Goal: Task Accomplishment & Management: Complete application form

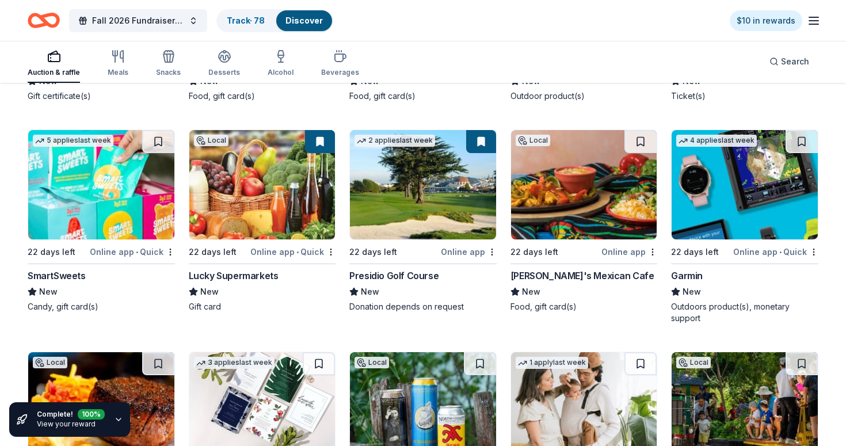
scroll to position [9745, 0]
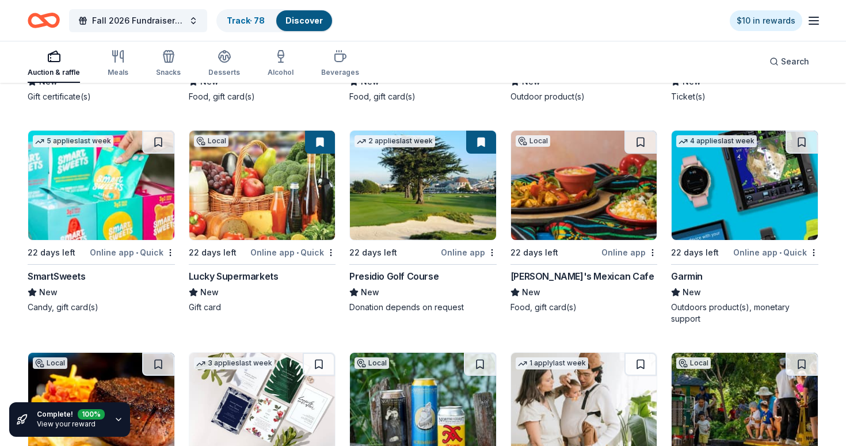
click at [732, 187] on img at bounding box center [745, 185] width 146 height 109
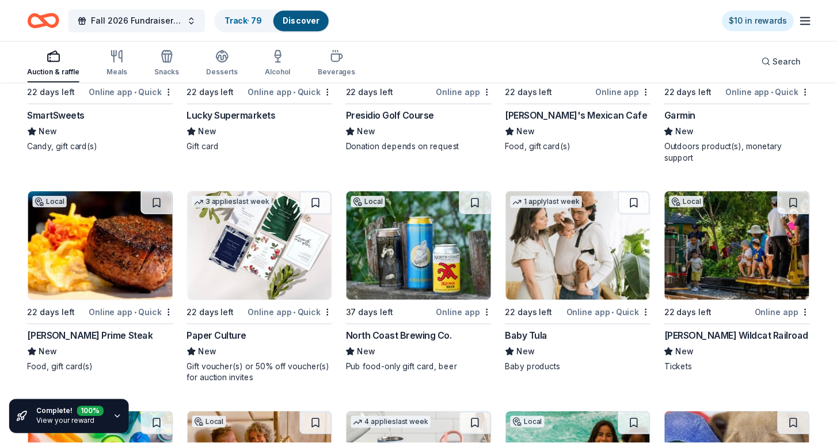
scroll to position [9909, 0]
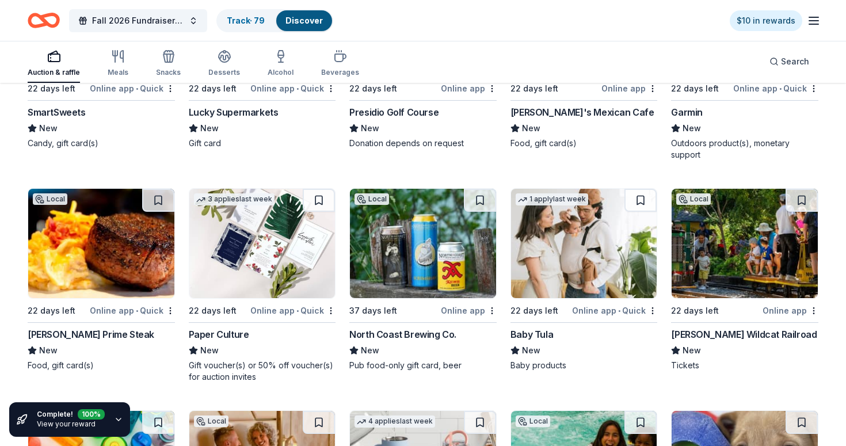
click at [272, 261] on img at bounding box center [262, 243] width 146 height 109
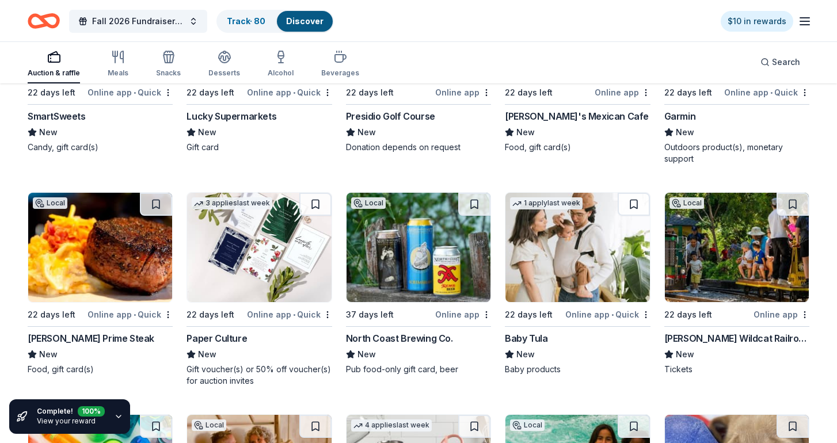
scroll to position [9914, 0]
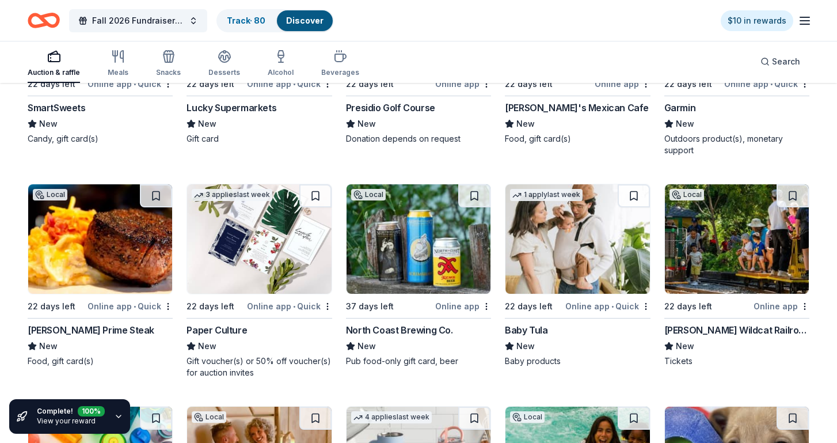
click at [431, 230] on img at bounding box center [419, 238] width 144 height 109
click at [743, 246] on img at bounding box center [737, 238] width 144 height 109
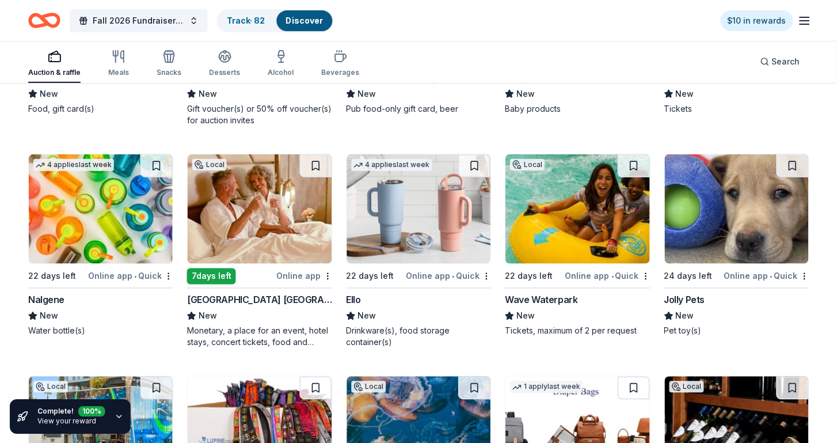
scroll to position [10167, 0]
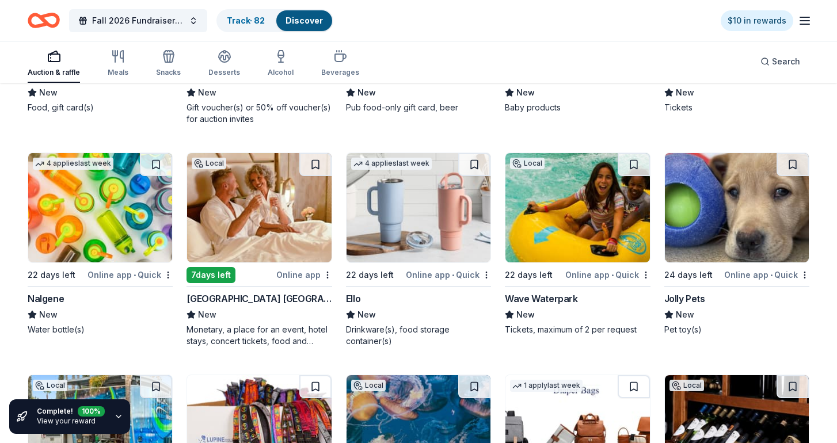
click at [102, 208] on img at bounding box center [100, 207] width 144 height 109
click at [293, 221] on img at bounding box center [259, 207] width 144 height 109
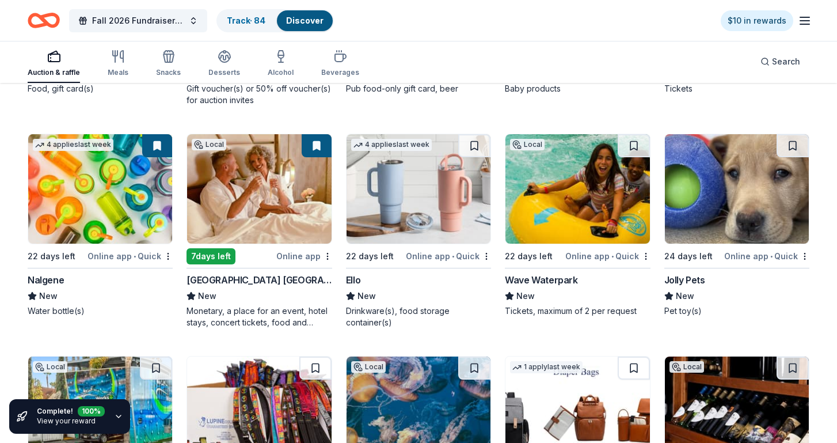
scroll to position [10186, 0]
click at [408, 170] on img at bounding box center [419, 188] width 144 height 109
click at [556, 230] on img at bounding box center [578, 188] width 144 height 109
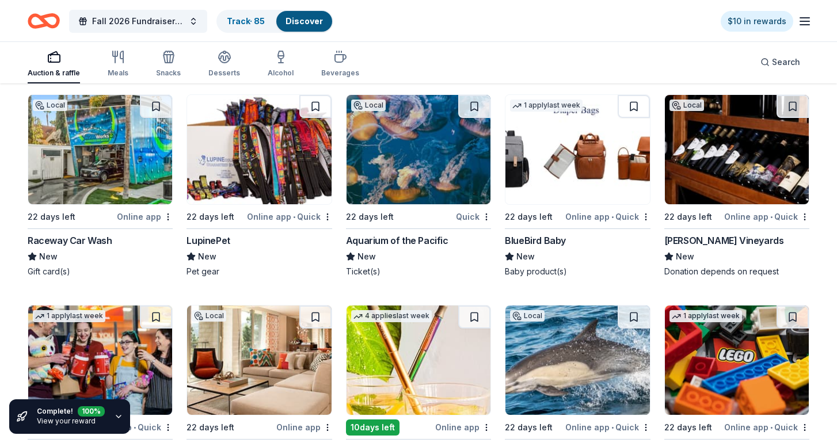
scroll to position [10448, 0]
click at [419, 156] on img at bounding box center [419, 148] width 144 height 109
click at [759, 158] on img at bounding box center [737, 148] width 144 height 109
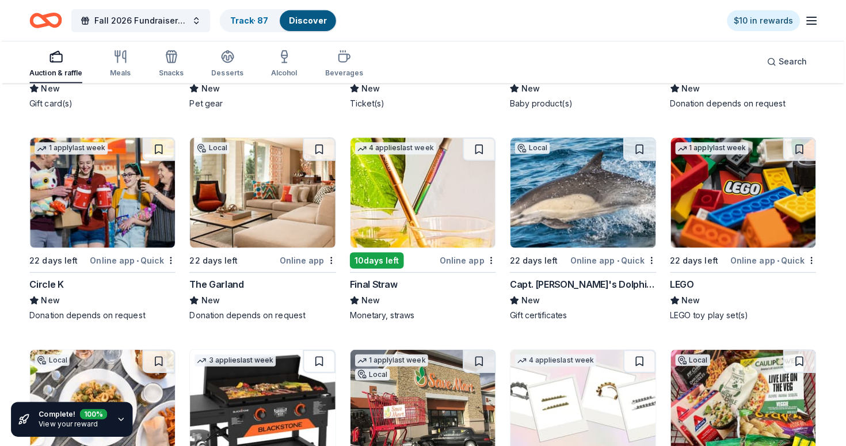
scroll to position [10618, 0]
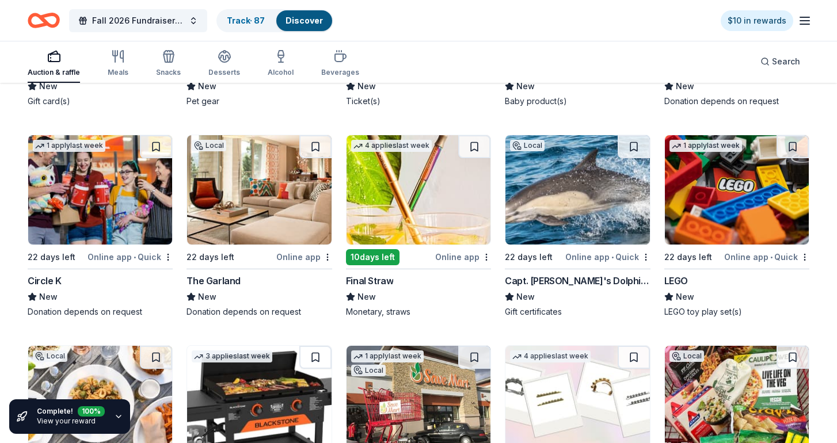
click at [298, 228] on img at bounding box center [259, 189] width 144 height 109
click at [419, 207] on img at bounding box center [419, 189] width 144 height 109
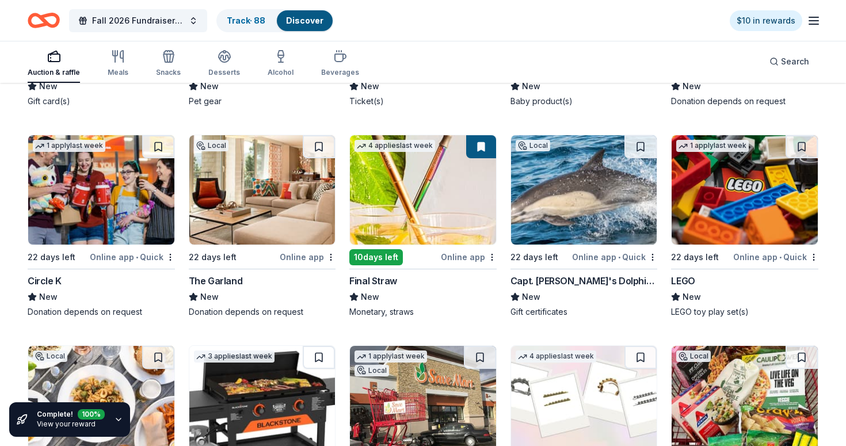
click at [588, 213] on img at bounding box center [584, 189] width 146 height 109
click at [644, 145] on button at bounding box center [641, 146] width 32 height 23
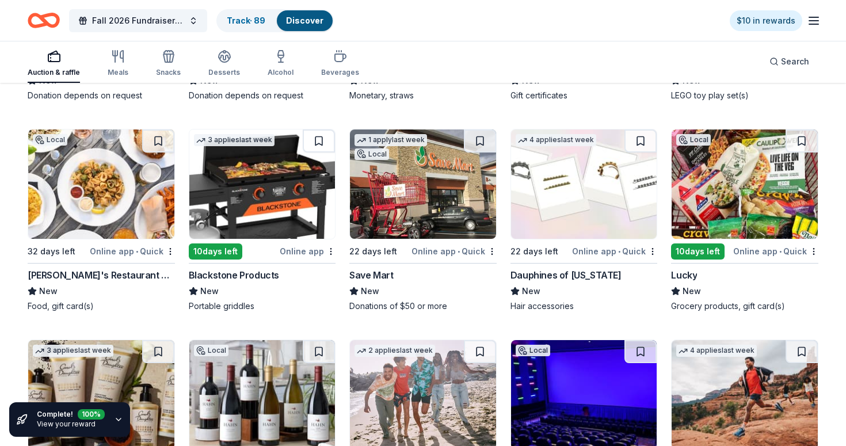
scroll to position [10835, 0]
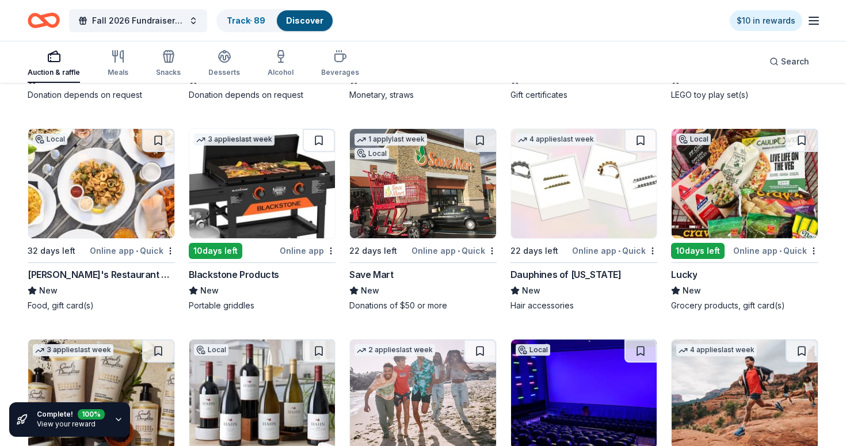
click at [80, 172] on img at bounding box center [101, 183] width 146 height 109
click at [245, 189] on img at bounding box center [262, 183] width 146 height 109
click at [624, 204] on img at bounding box center [584, 183] width 146 height 109
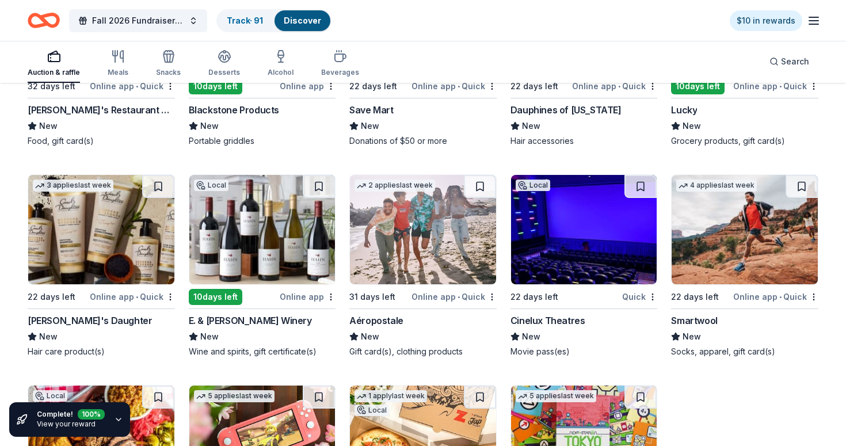
scroll to position [11006, 0]
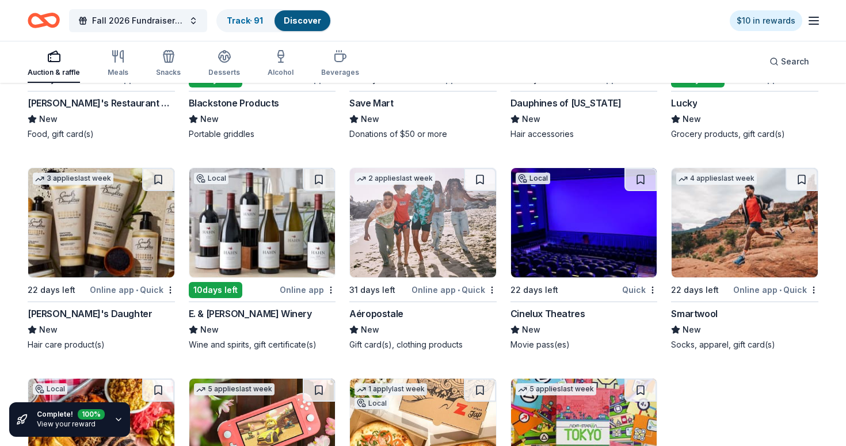
click at [260, 244] on img at bounding box center [262, 222] width 146 height 109
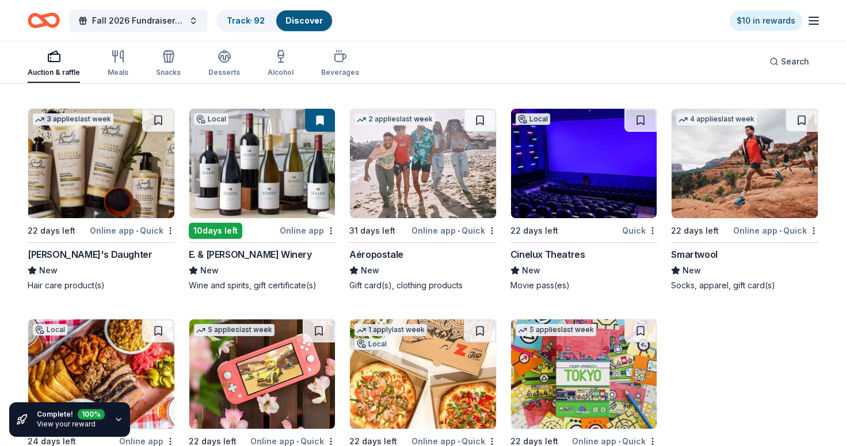
scroll to position [11089, 0]
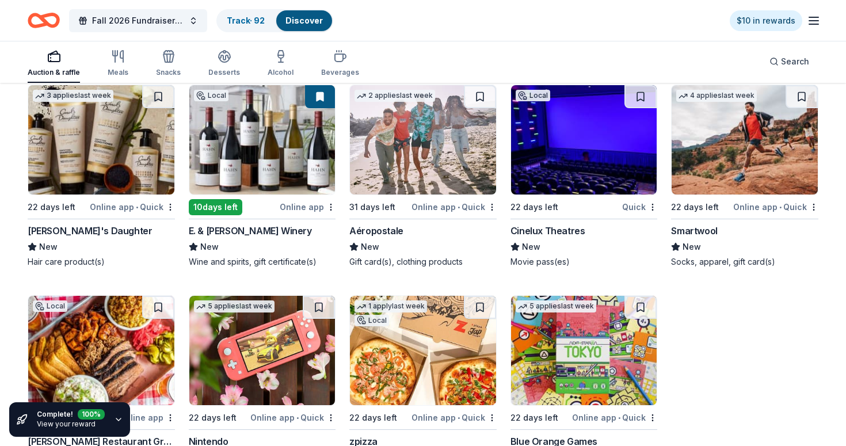
click at [540, 145] on img at bounding box center [584, 139] width 146 height 109
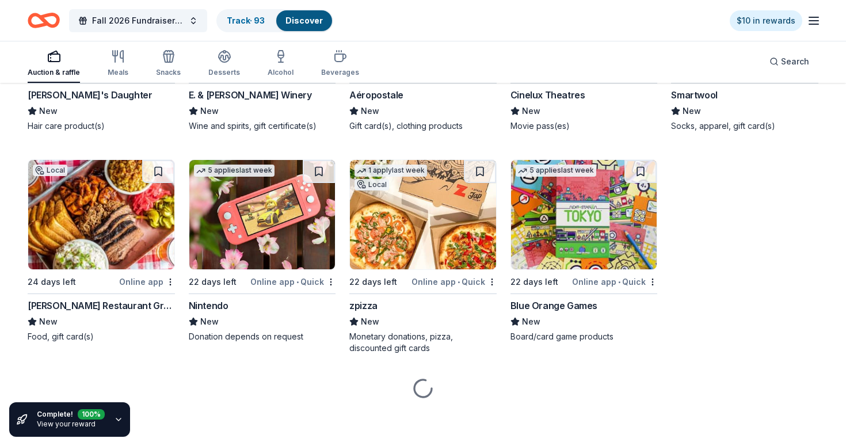
scroll to position [11225, 0]
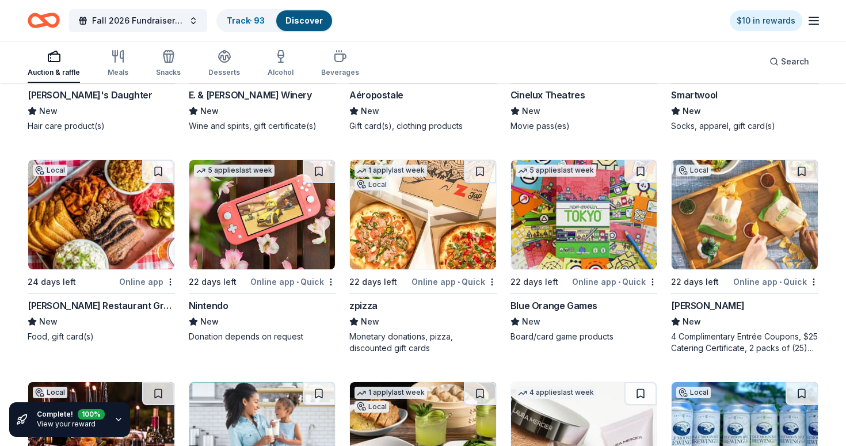
click at [299, 202] on img at bounding box center [262, 214] width 146 height 109
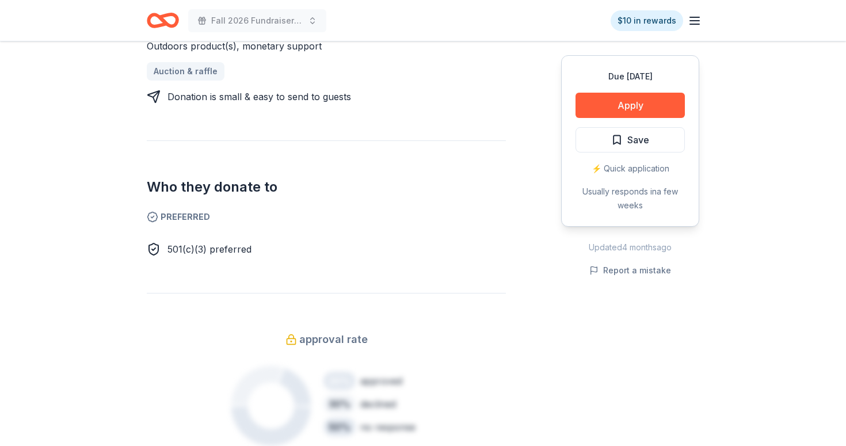
scroll to position [524, 0]
click at [667, 145] on button "Save" at bounding box center [630, 139] width 109 height 25
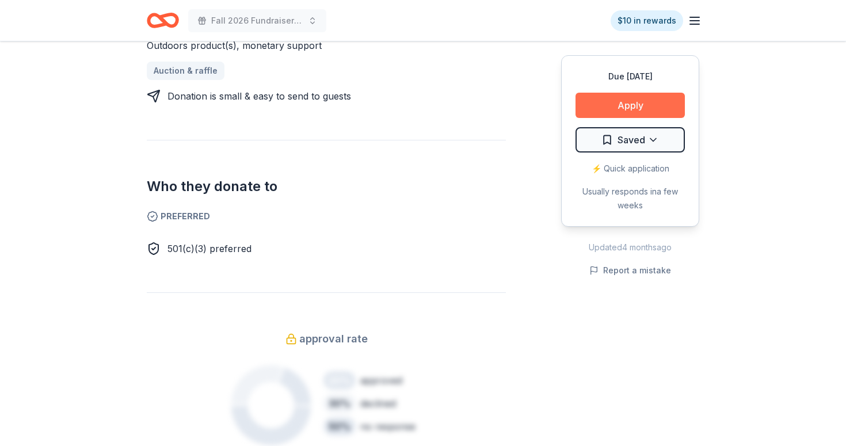
click at [660, 104] on button "Apply" at bounding box center [630, 105] width 109 height 25
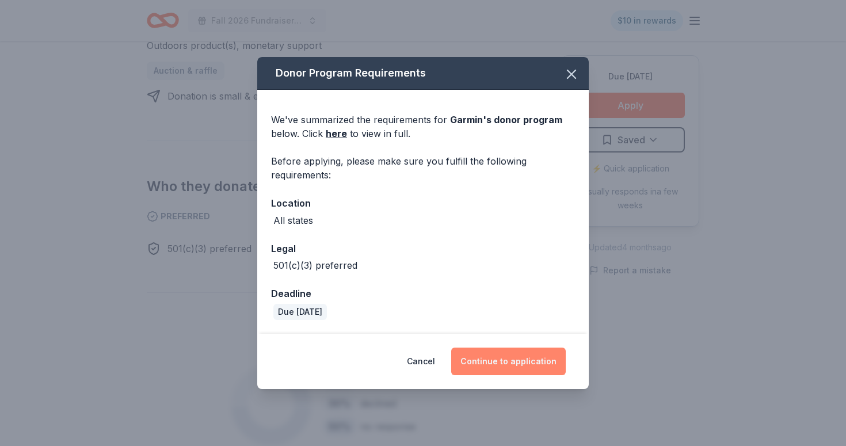
click at [508, 359] on button "Continue to application" at bounding box center [508, 362] width 115 height 28
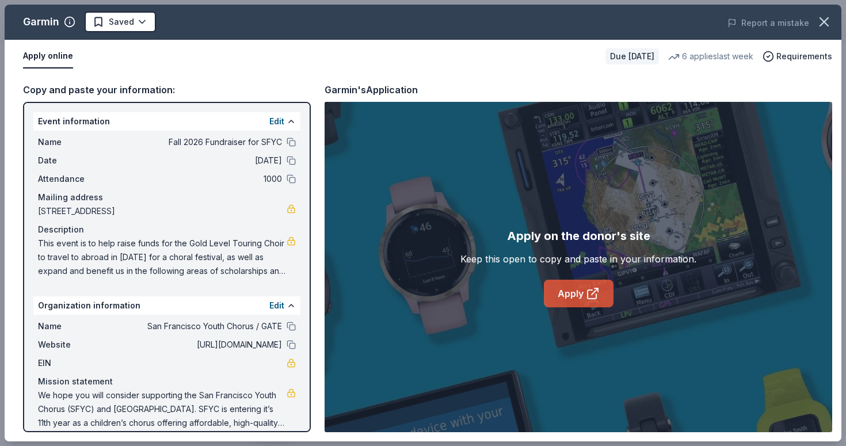
click at [574, 294] on link "Apply" at bounding box center [579, 294] width 70 height 28
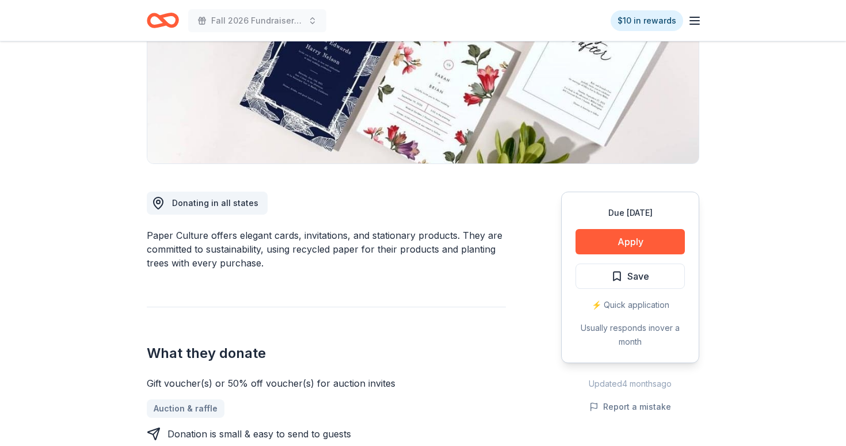
scroll to position [193, 0]
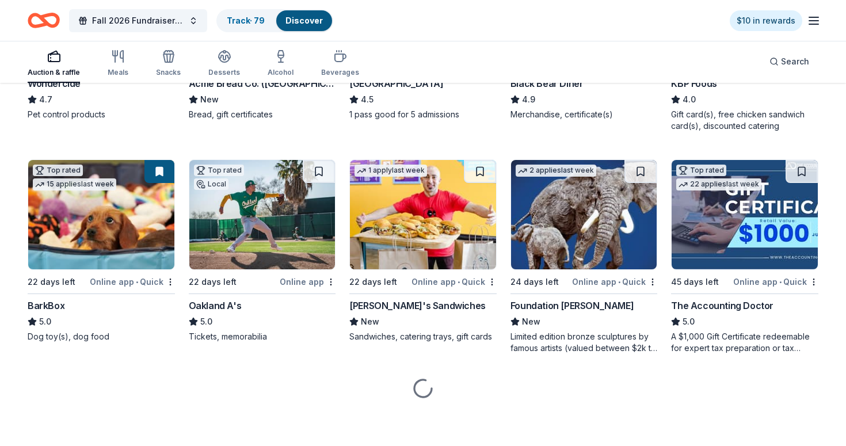
scroll to position [719, 0]
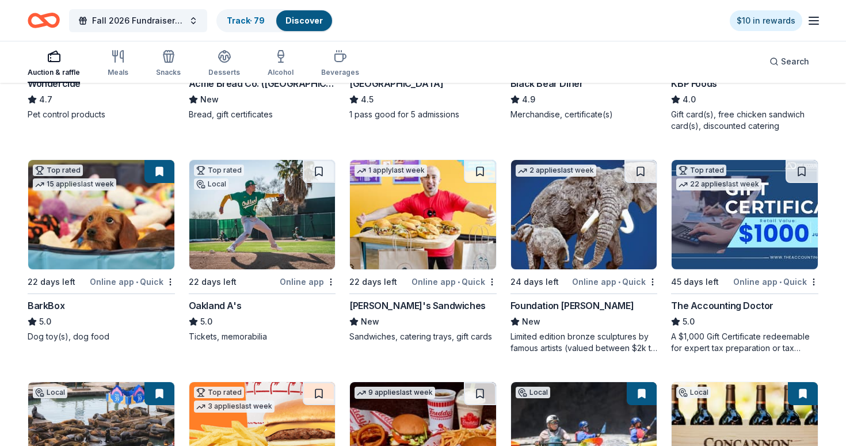
click at [438, 219] on img at bounding box center [423, 214] width 146 height 109
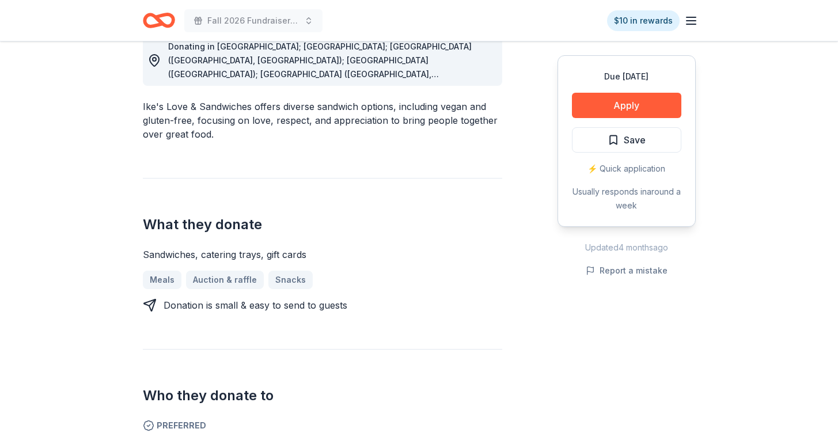
scroll to position [375, 0]
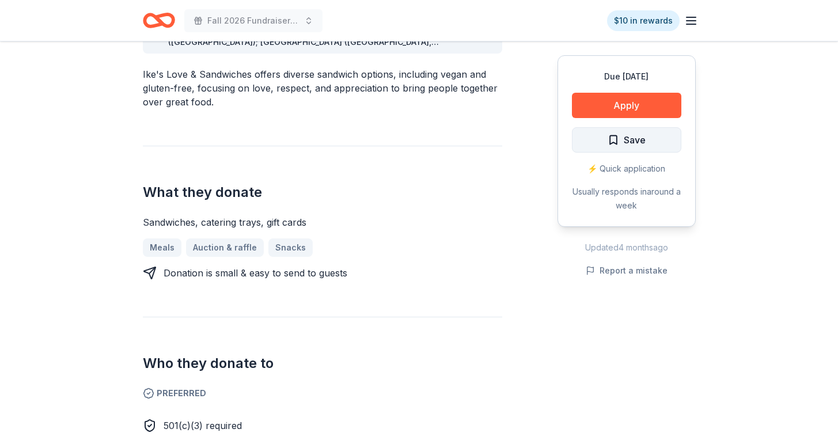
click at [642, 144] on span "Save" at bounding box center [635, 139] width 22 height 15
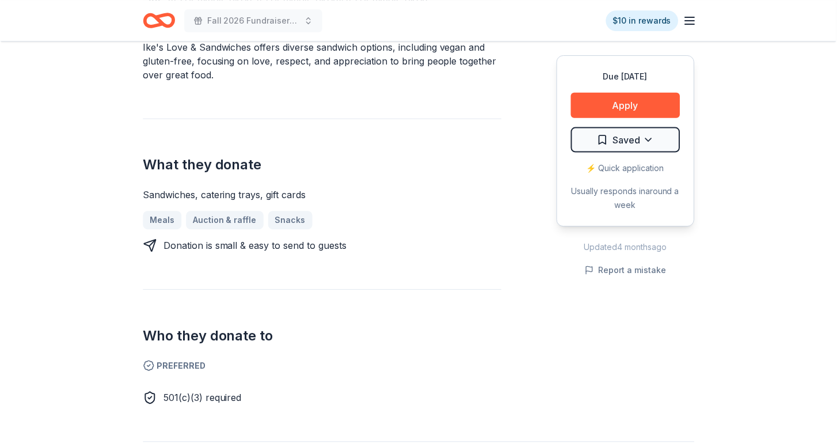
scroll to position [415, 0]
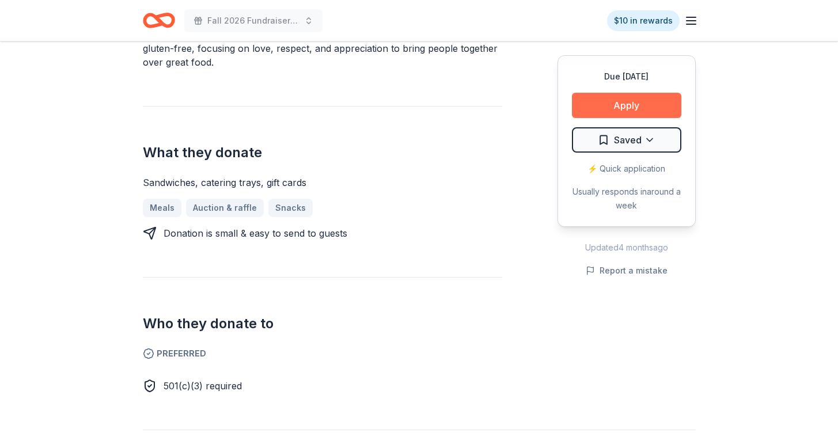
click at [653, 104] on button "Apply" at bounding box center [626, 105] width 109 height 25
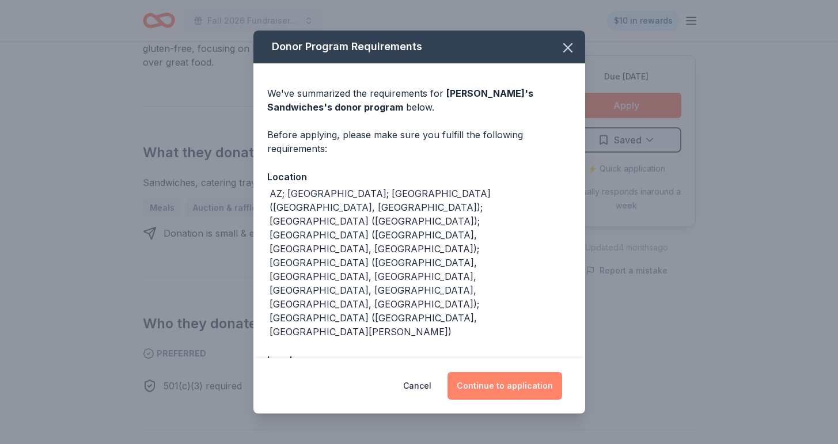
click at [516, 378] on button "Continue to application" at bounding box center [504, 386] width 115 height 28
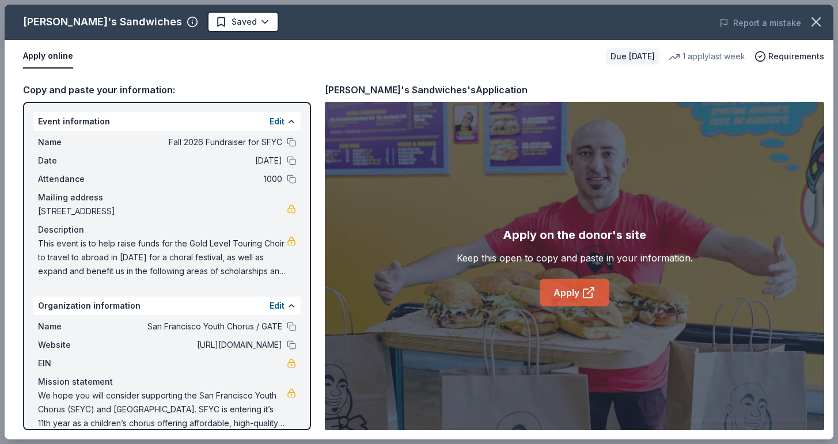
click at [571, 295] on link "Apply" at bounding box center [574, 293] width 70 height 28
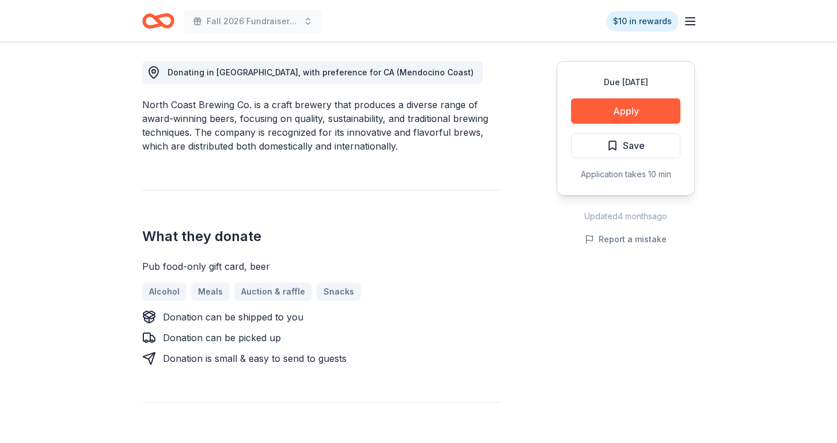
scroll to position [318, 0]
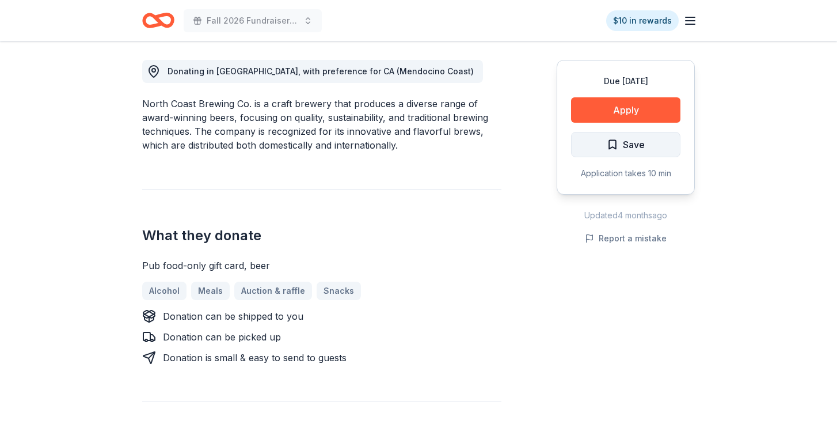
click at [642, 143] on span "Save" at bounding box center [634, 144] width 22 height 15
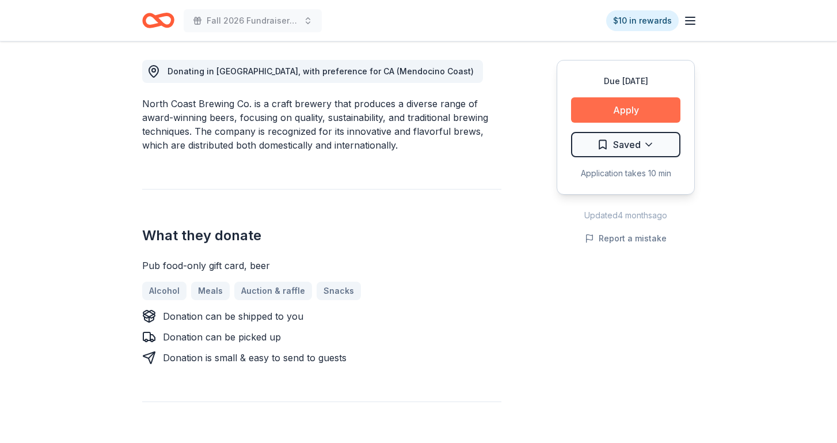
click at [642, 110] on button "Apply" at bounding box center [625, 109] width 109 height 25
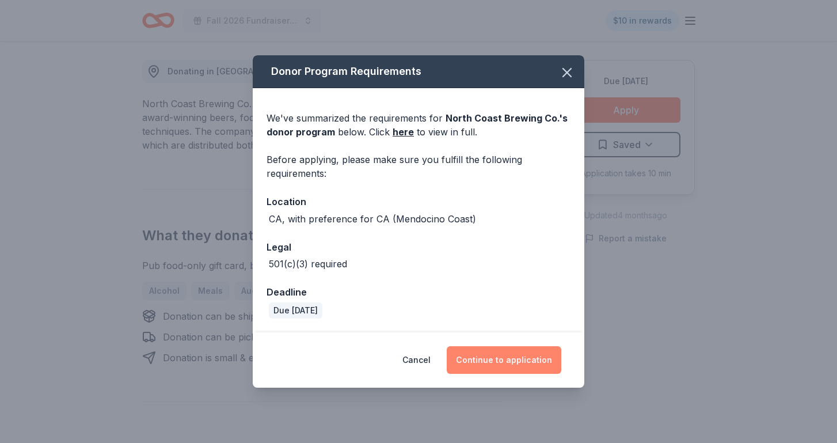
click at [515, 358] on button "Continue to application" at bounding box center [504, 360] width 115 height 28
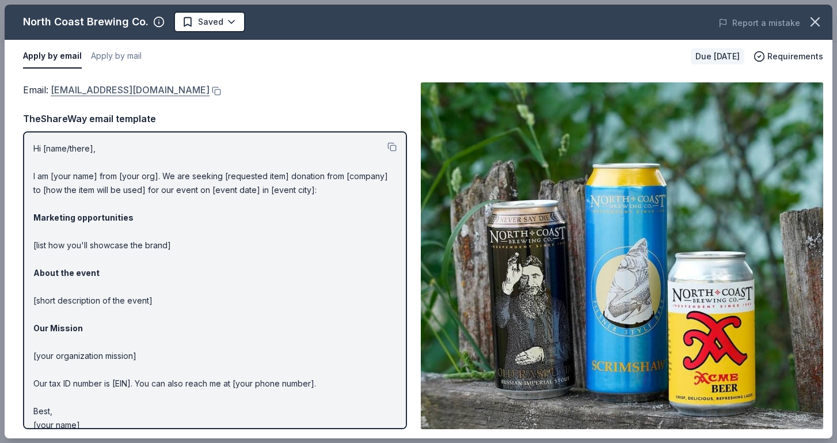
drag, startPoint x: 210, startPoint y: 94, endPoint x: 79, endPoint y: 90, distance: 130.8
click at [79, 90] on div "Email : donations@northcoastbrewing.com" at bounding box center [215, 89] width 384 height 15
click at [65, 90] on link "donations@northcoastbrewing.com" at bounding box center [130, 89] width 159 height 15
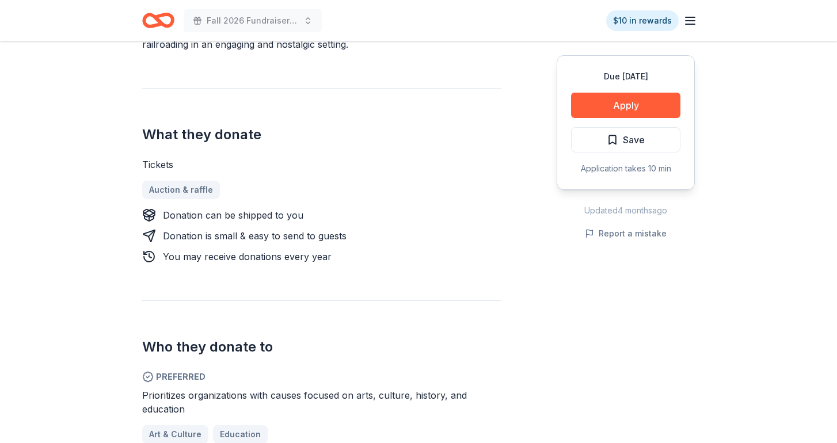
scroll to position [427, 0]
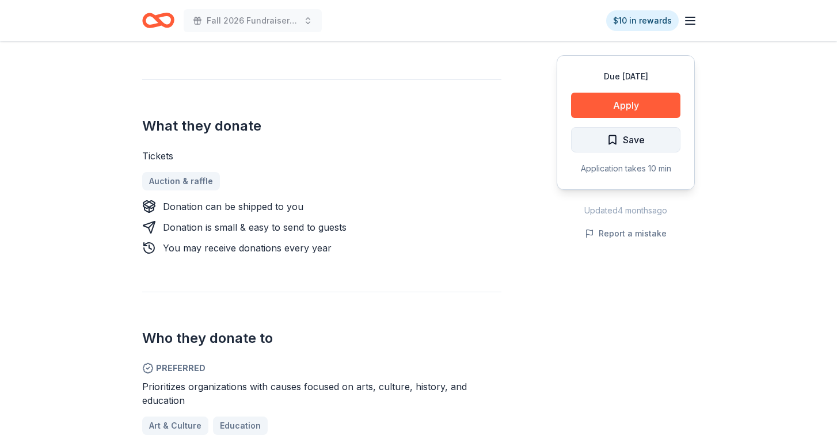
click at [628, 142] on span "Save" at bounding box center [634, 139] width 22 height 15
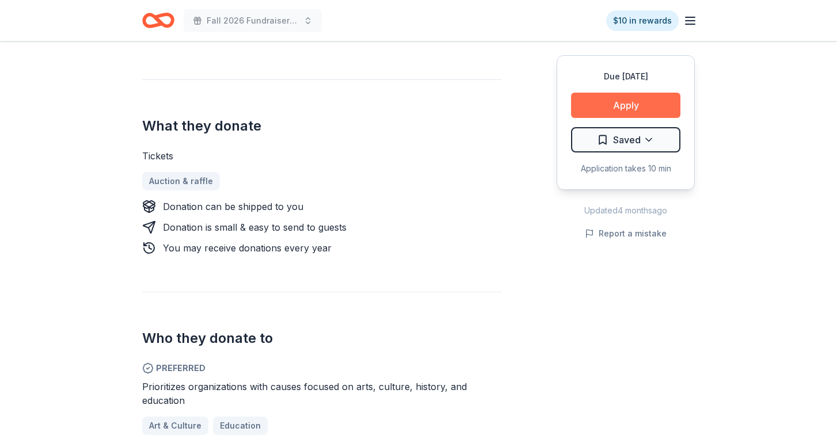
click at [641, 107] on button "Apply" at bounding box center [625, 105] width 109 height 25
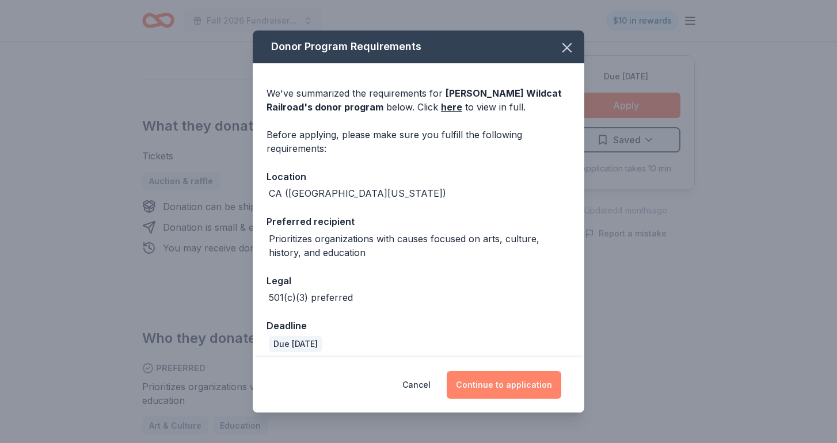
click at [519, 387] on button "Continue to application" at bounding box center [504, 385] width 115 height 28
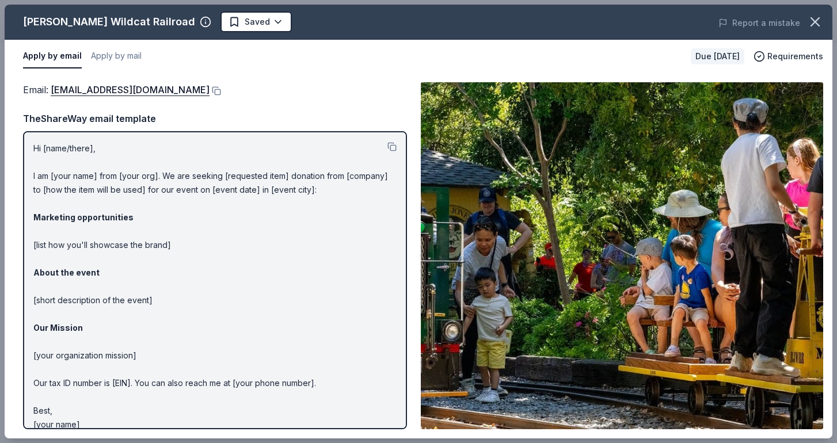
click at [508, 261] on img at bounding box center [622, 255] width 402 height 347
drag, startPoint x: 119, startPoint y: 95, endPoint x: 61, endPoint y: 83, distance: 58.7
click at [61, 83] on div "Email : [EMAIL_ADDRESS][DOMAIN_NAME]" at bounding box center [215, 89] width 384 height 15
click at [71, 89] on link "[EMAIL_ADDRESS][DOMAIN_NAME]" at bounding box center [130, 89] width 159 height 15
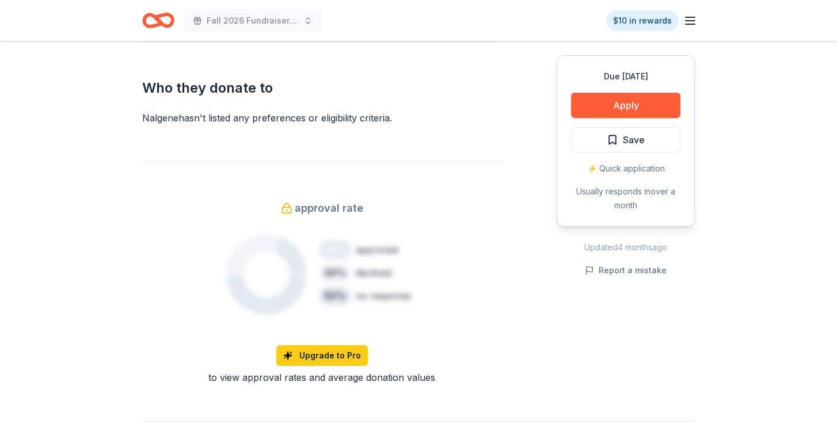
scroll to position [600, 0]
click at [613, 135] on span "Save" at bounding box center [626, 139] width 38 height 15
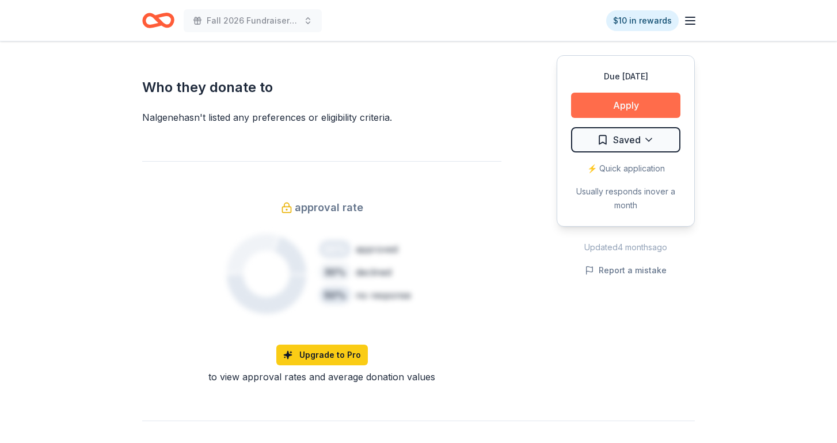
click at [626, 109] on button "Apply" at bounding box center [625, 105] width 109 height 25
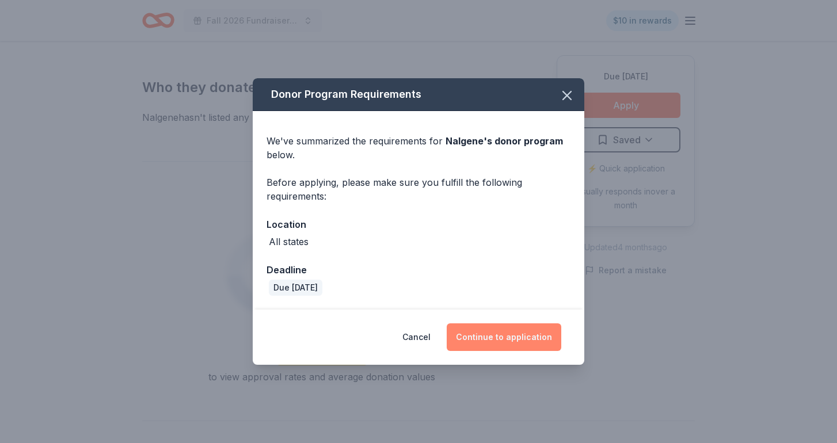
click at [489, 340] on button "Continue to application" at bounding box center [504, 338] width 115 height 28
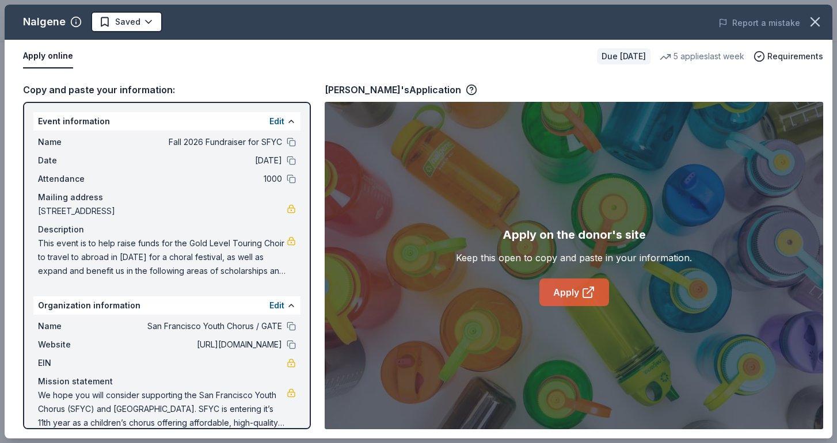
click at [566, 289] on link "Apply" at bounding box center [574, 293] width 70 height 28
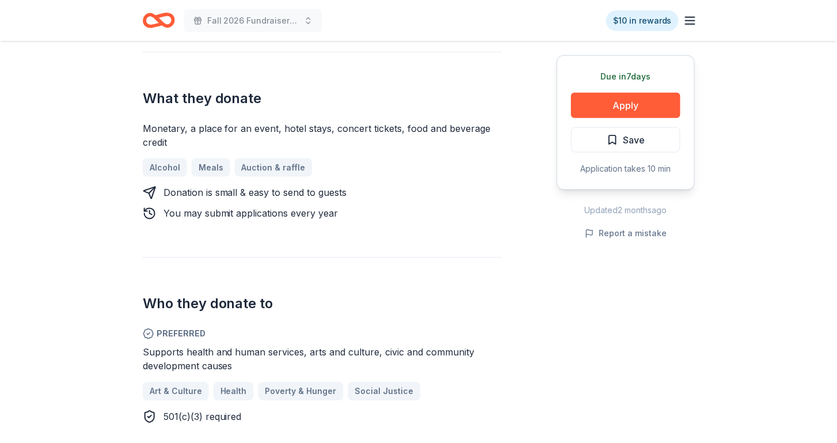
scroll to position [488, 0]
click at [659, 138] on button "Save" at bounding box center [625, 139] width 109 height 25
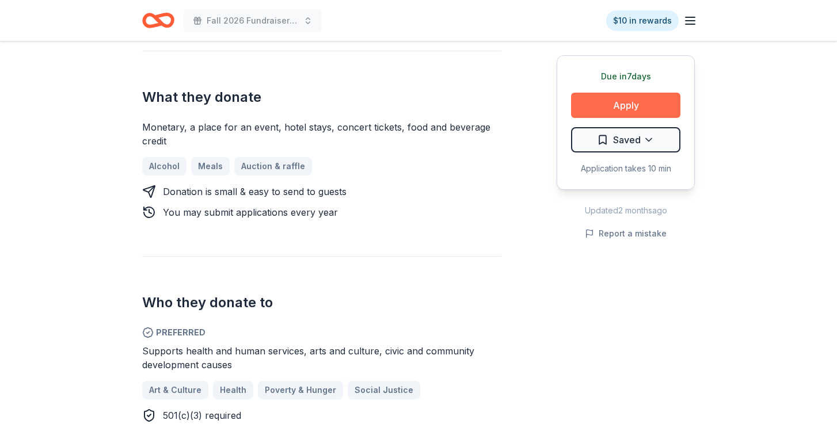
click at [647, 104] on button "Apply" at bounding box center [625, 105] width 109 height 25
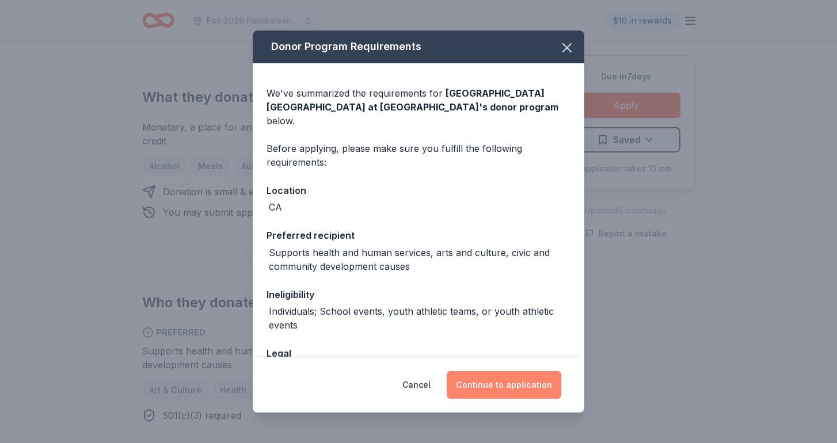
click at [518, 390] on button "Continue to application" at bounding box center [504, 385] width 115 height 28
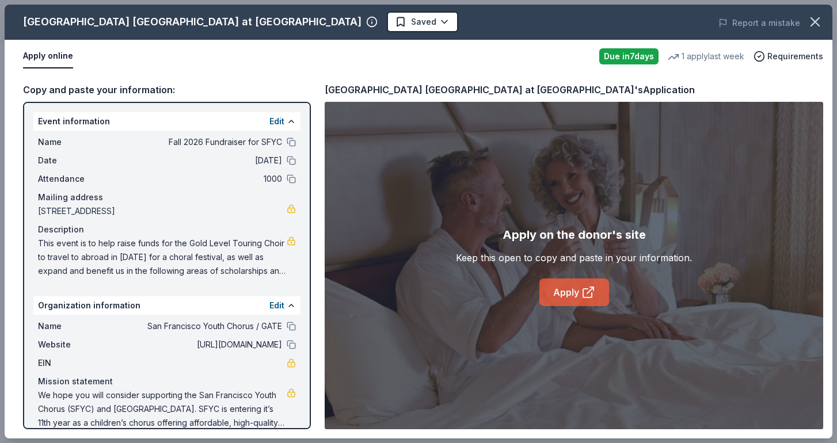
click at [575, 291] on link "Apply" at bounding box center [574, 293] width 70 height 28
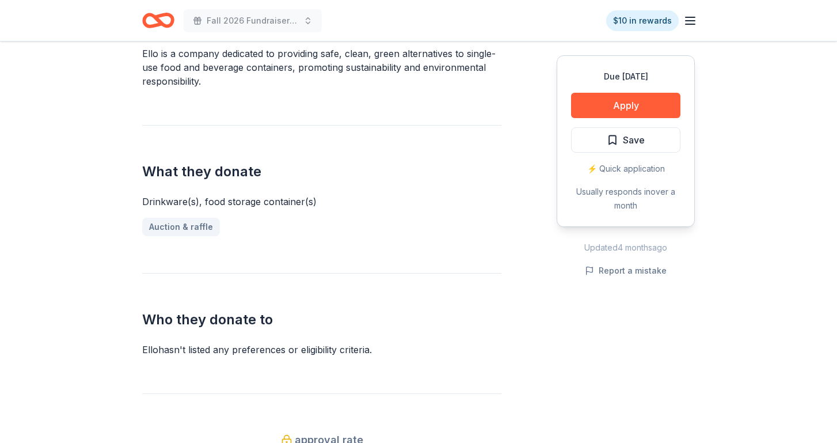
scroll to position [368, 0]
click at [647, 146] on button "Save" at bounding box center [625, 139] width 109 height 25
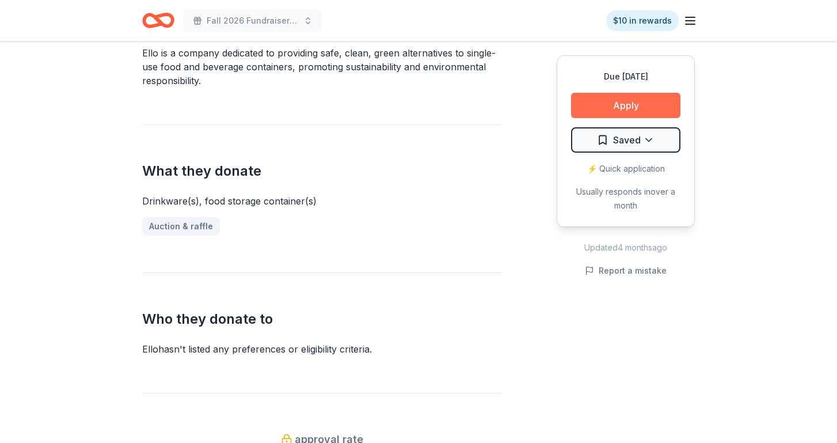
click at [640, 104] on button "Apply" at bounding box center [625, 105] width 109 height 25
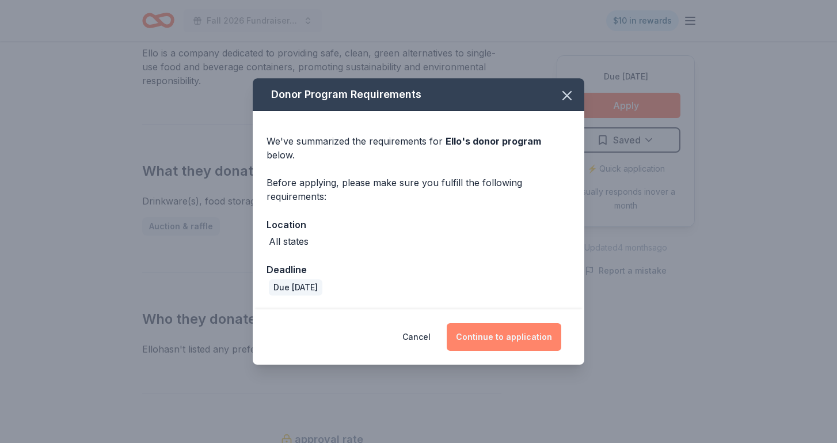
click at [493, 323] on button "Continue to application" at bounding box center [504, 337] width 115 height 28
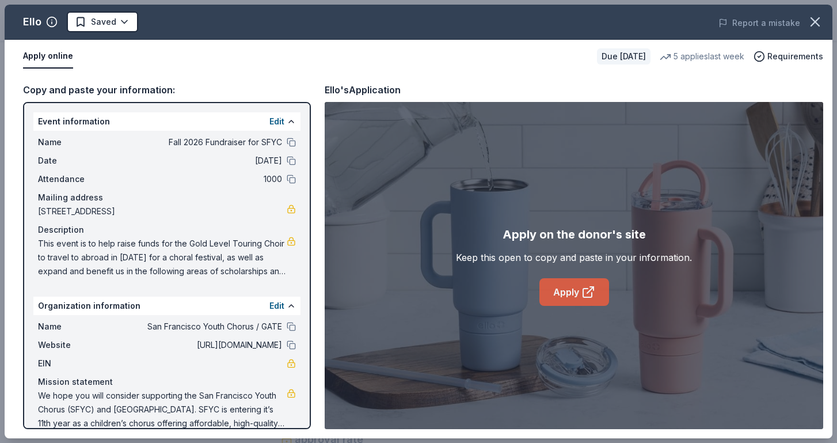
click at [564, 291] on link "Apply" at bounding box center [574, 292] width 70 height 28
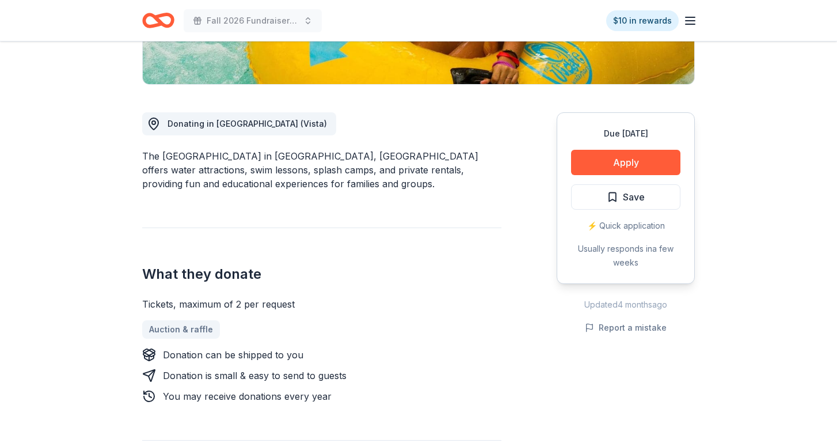
scroll to position [264, 0]
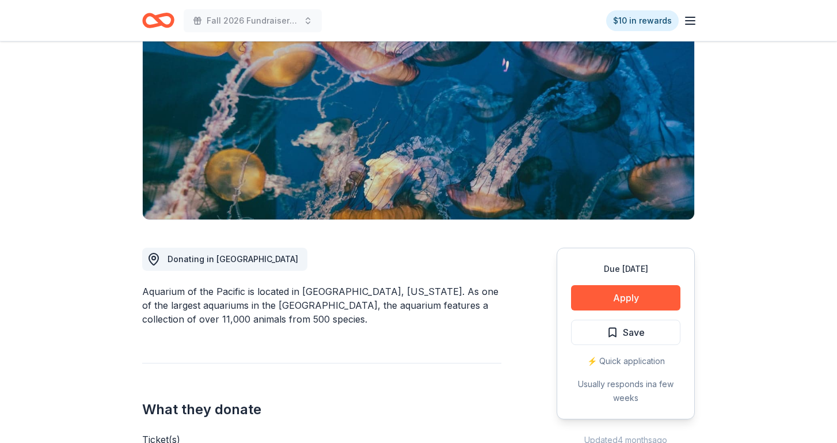
scroll to position [135, 0]
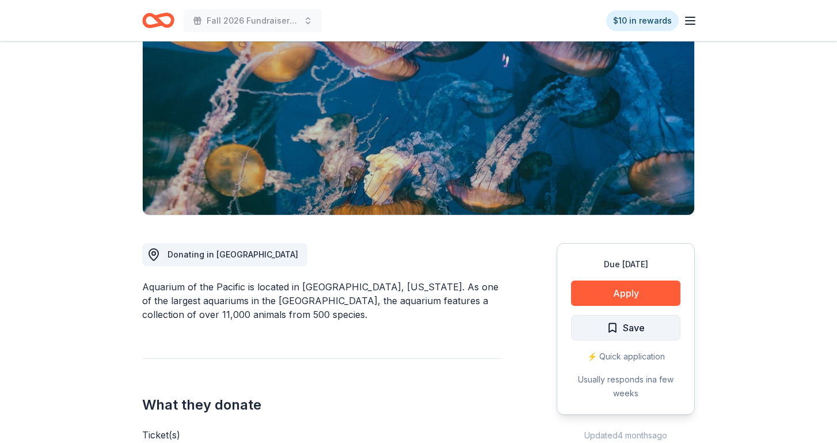
click at [647, 328] on button "Save" at bounding box center [625, 327] width 109 height 25
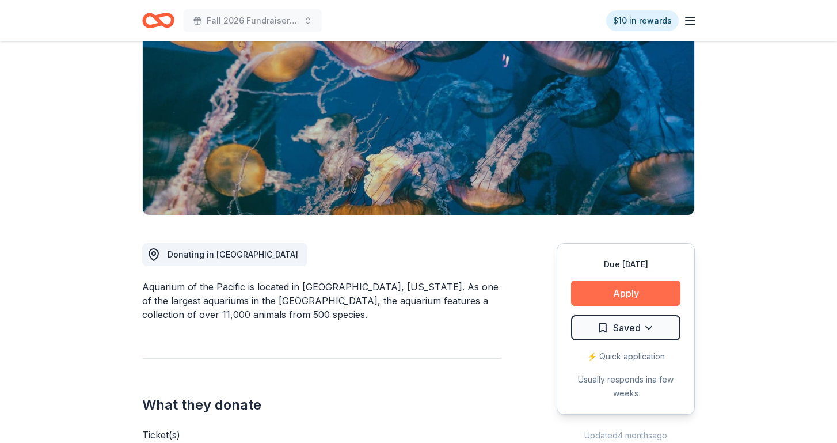
click at [646, 290] on button "Apply" at bounding box center [625, 292] width 109 height 25
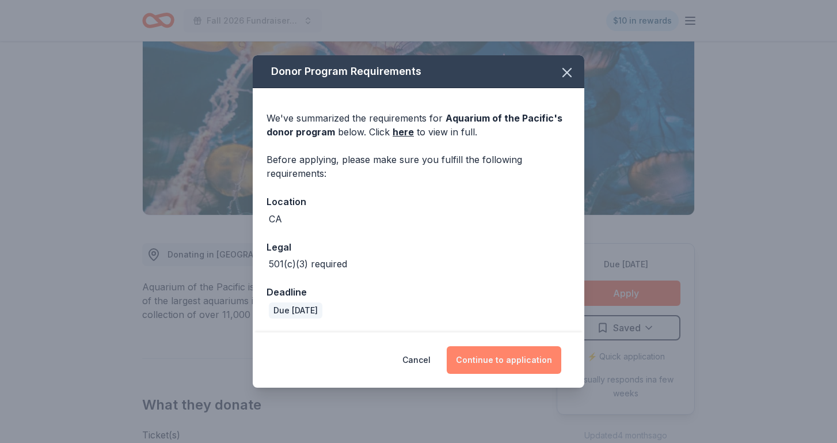
click at [503, 355] on button "Continue to application" at bounding box center [504, 360] width 115 height 28
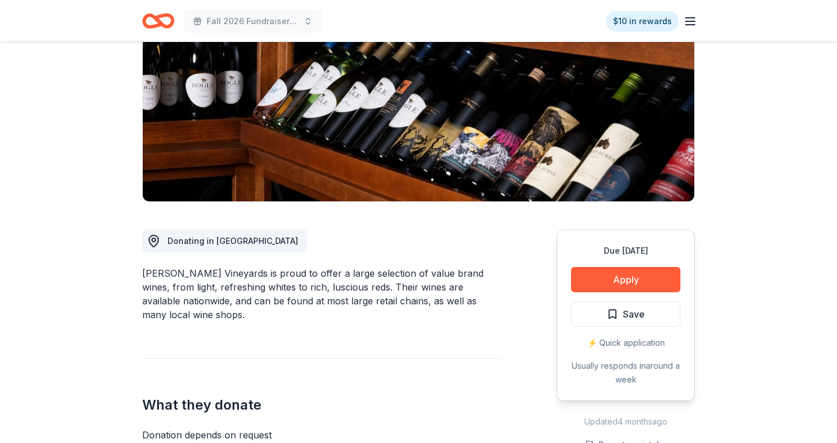
scroll to position [172, 0]
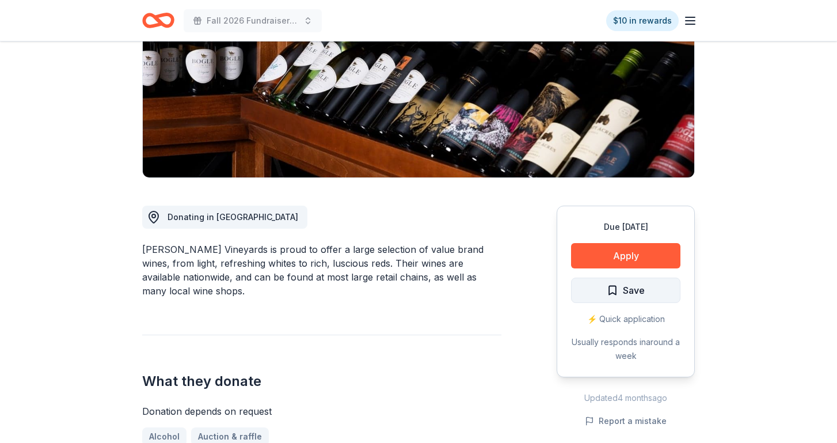
click at [648, 282] on button "Save" at bounding box center [625, 290] width 109 height 25
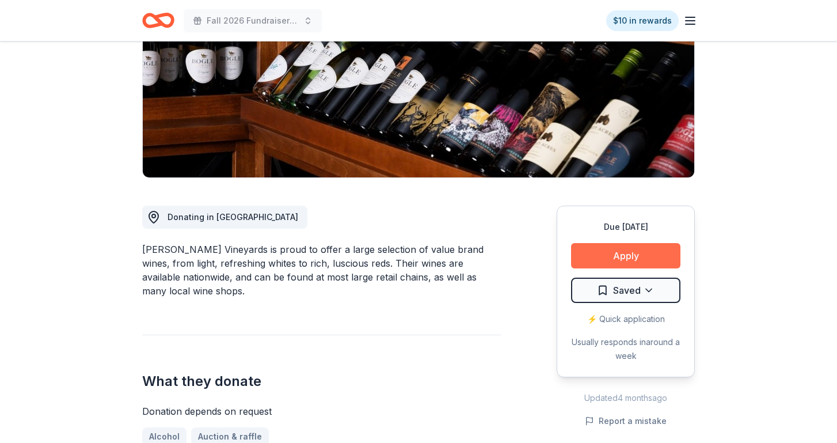
click at [621, 256] on button "Apply" at bounding box center [625, 255] width 109 height 25
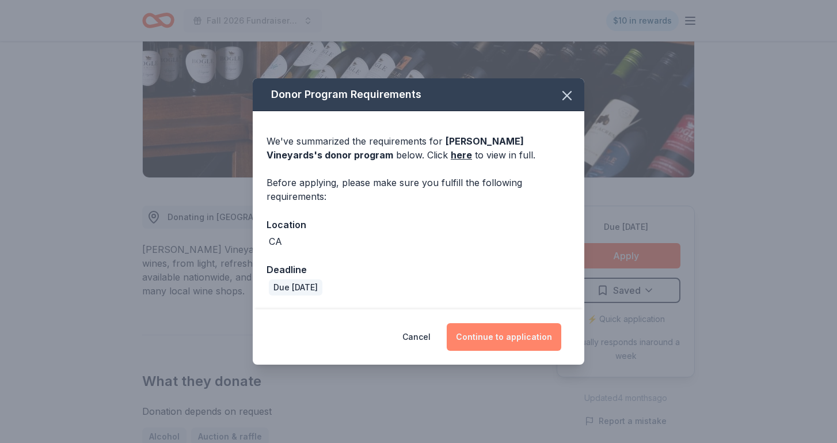
click at [525, 338] on button "Continue to application" at bounding box center [504, 337] width 115 height 28
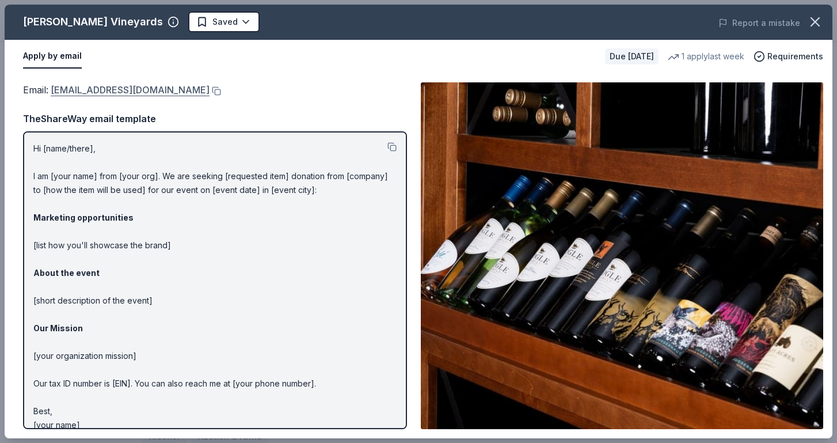
click at [164, 92] on link "[EMAIL_ADDRESS][DOMAIN_NAME]" at bounding box center [130, 89] width 159 height 15
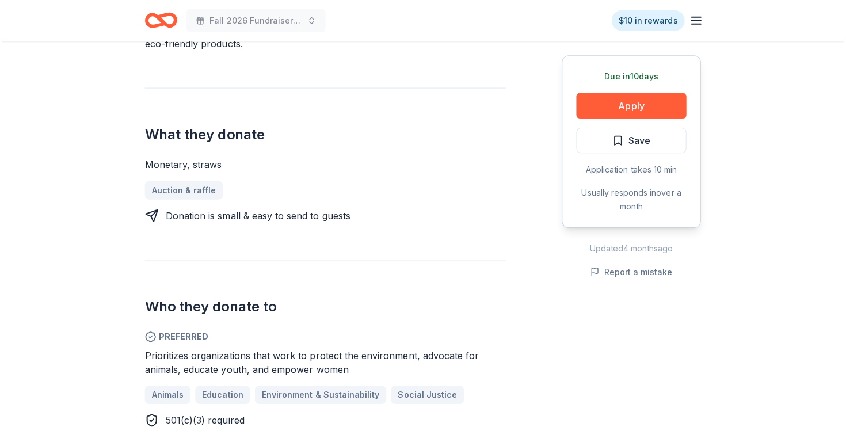
scroll to position [406, 0]
click at [620, 138] on span "Save" at bounding box center [626, 139] width 38 height 15
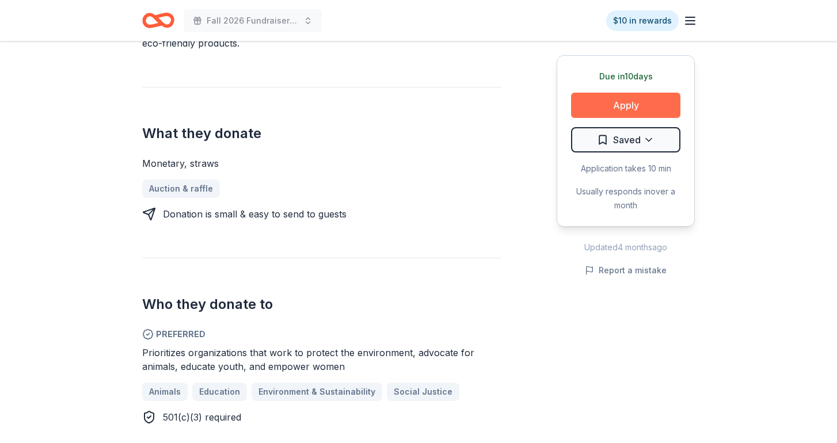
click at [648, 99] on button "Apply" at bounding box center [625, 105] width 109 height 25
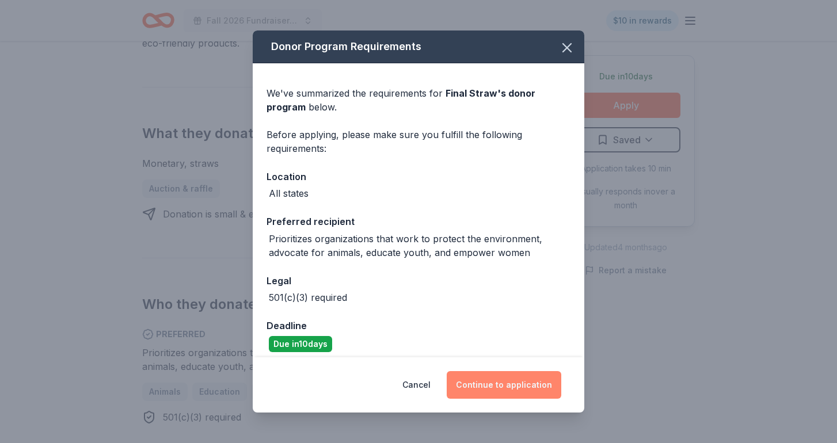
click at [509, 386] on button "Continue to application" at bounding box center [504, 385] width 115 height 28
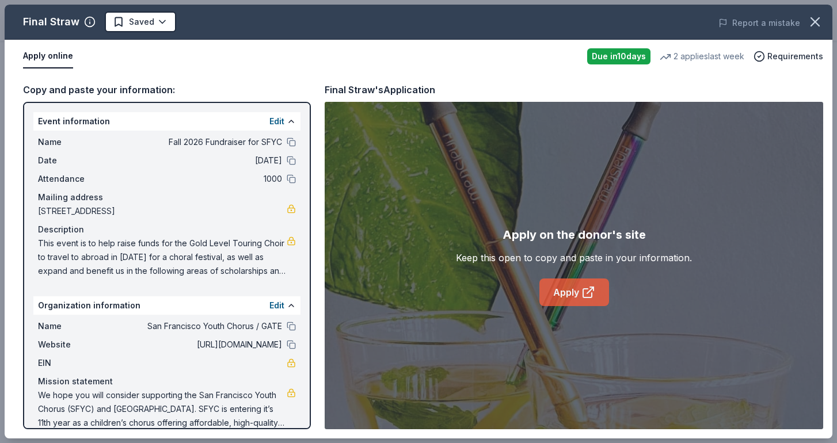
click at [590, 295] on icon at bounding box center [588, 293] width 14 height 14
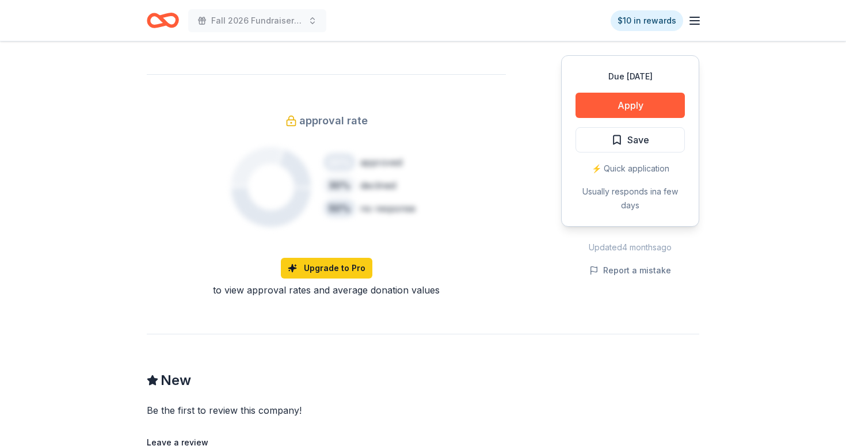
scroll to position [720, 0]
click at [643, 104] on button "Apply" at bounding box center [630, 105] width 109 height 25
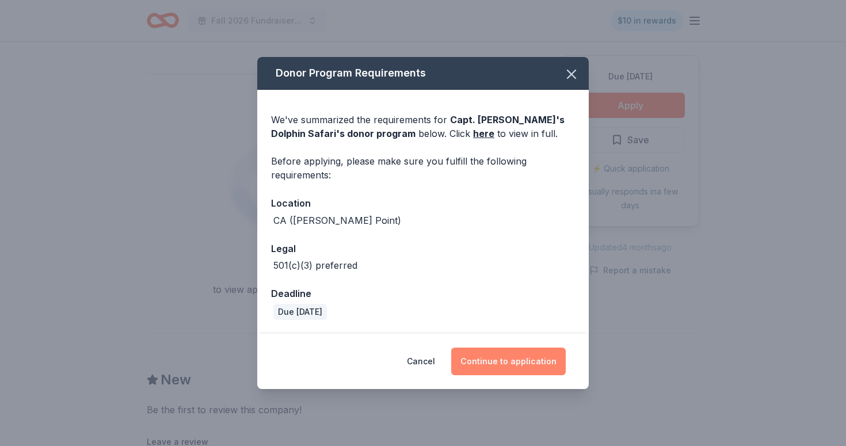
click at [498, 367] on button "Continue to application" at bounding box center [508, 362] width 115 height 28
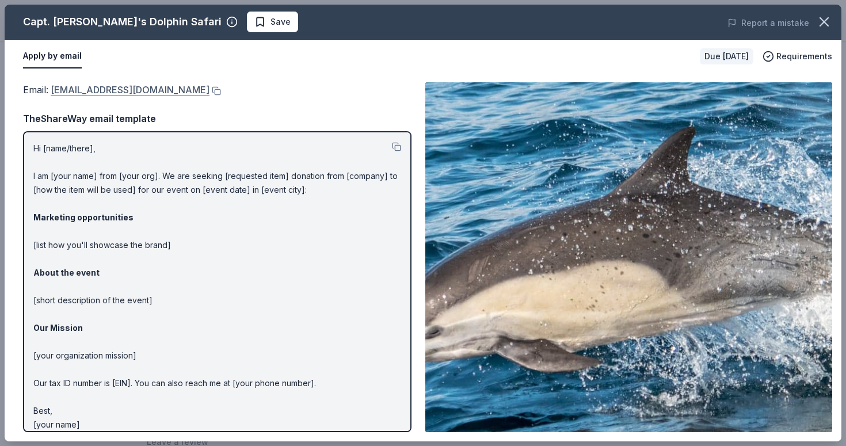
drag, startPoint x: 213, startPoint y: 92, endPoint x: 66, endPoint y: 87, distance: 147.5
click at [66, 87] on div "Email : donationrequest@dolphinsafari.com" at bounding box center [217, 89] width 389 height 15
click at [66, 87] on link "donationrequest@dolphinsafari.com" at bounding box center [130, 89] width 159 height 15
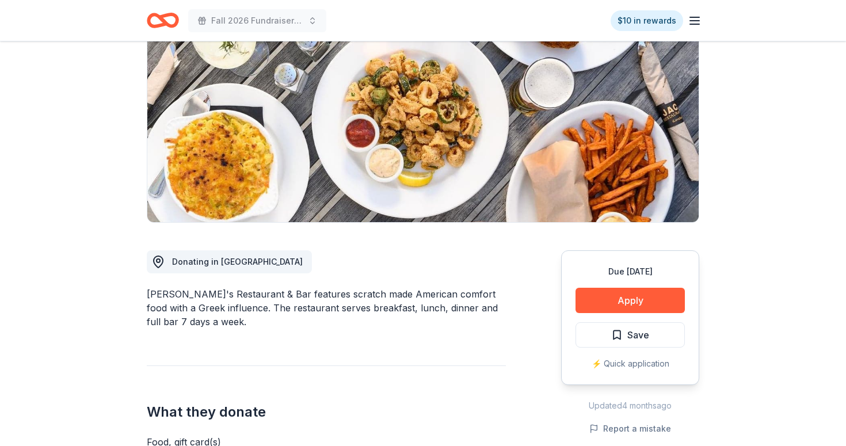
scroll to position [130, 0]
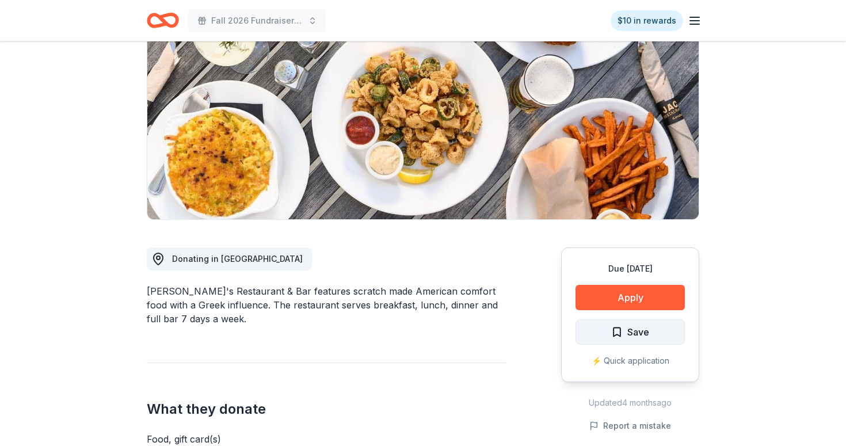
click at [626, 332] on span "Save" at bounding box center [630, 332] width 38 height 15
click at [648, 302] on button "Apply" at bounding box center [630, 297] width 109 height 25
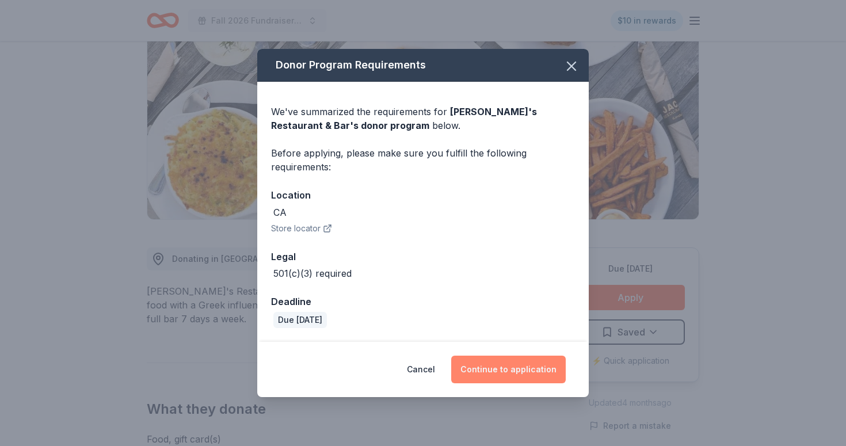
click at [542, 368] on button "Continue to application" at bounding box center [508, 370] width 115 height 28
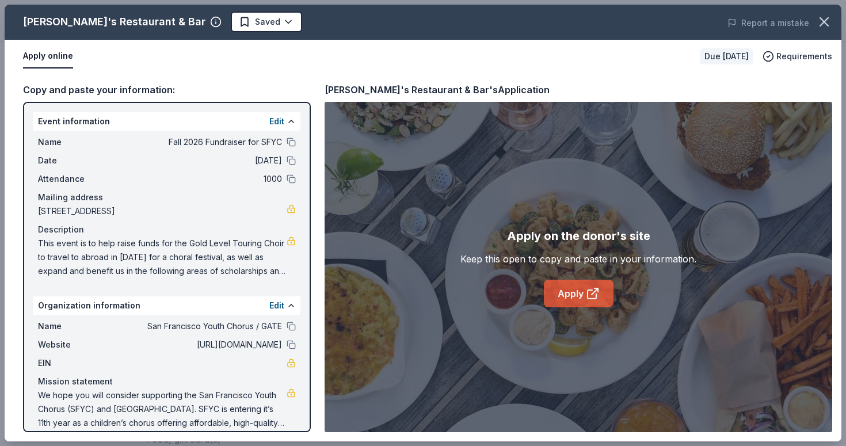
click at [571, 285] on link "Apply" at bounding box center [579, 294] width 70 height 28
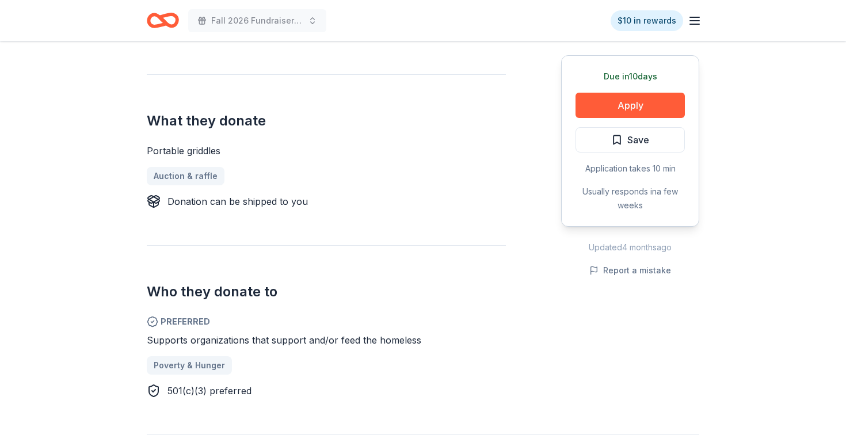
scroll to position [419, 0]
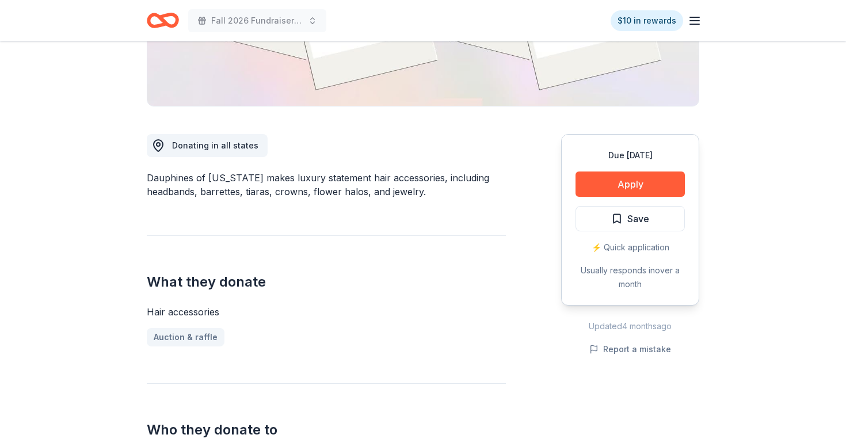
scroll to position [244, 0]
click at [636, 225] on span "Save" at bounding box center [639, 218] width 22 height 15
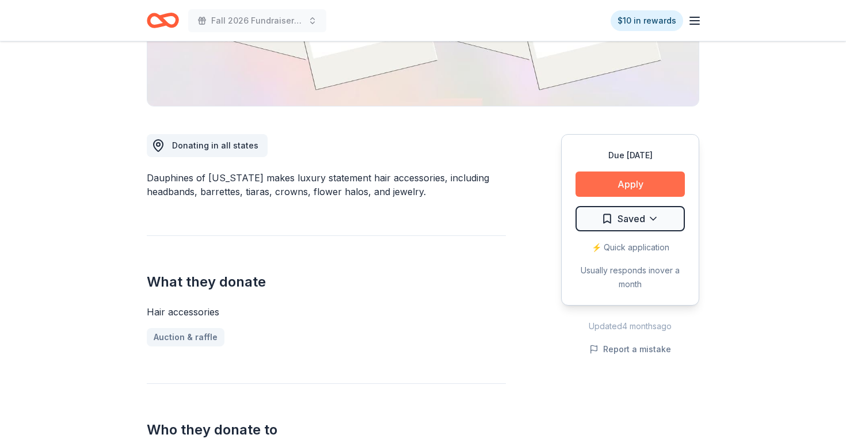
click at [645, 176] on button "Apply" at bounding box center [630, 184] width 109 height 25
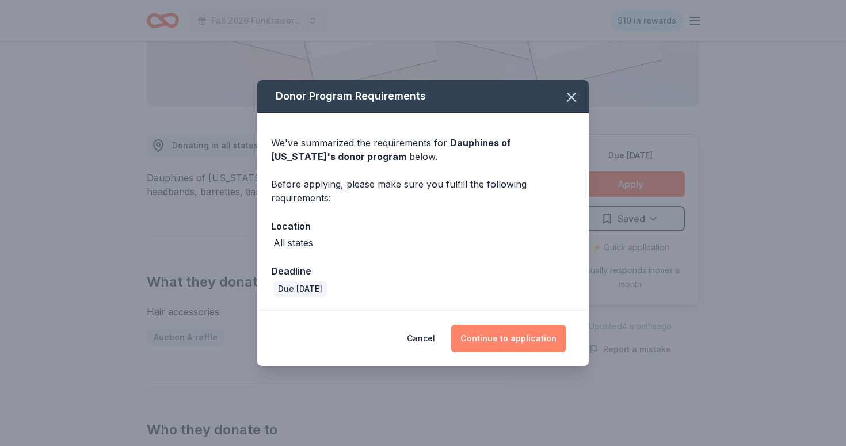
click at [484, 341] on button "Continue to application" at bounding box center [508, 339] width 115 height 28
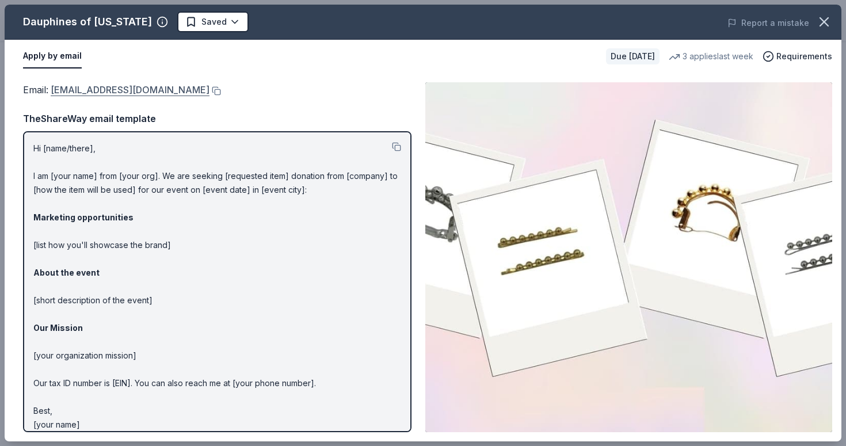
click at [202, 92] on link "[EMAIL_ADDRESS][DOMAIN_NAME]" at bounding box center [130, 89] width 159 height 15
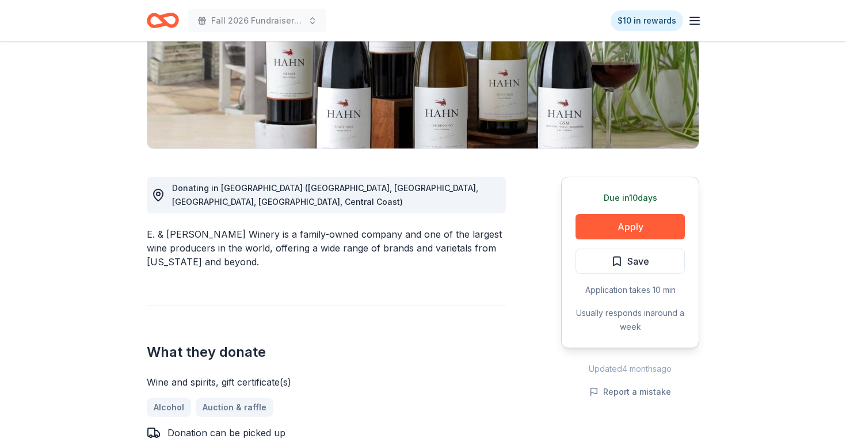
scroll to position [200, 0]
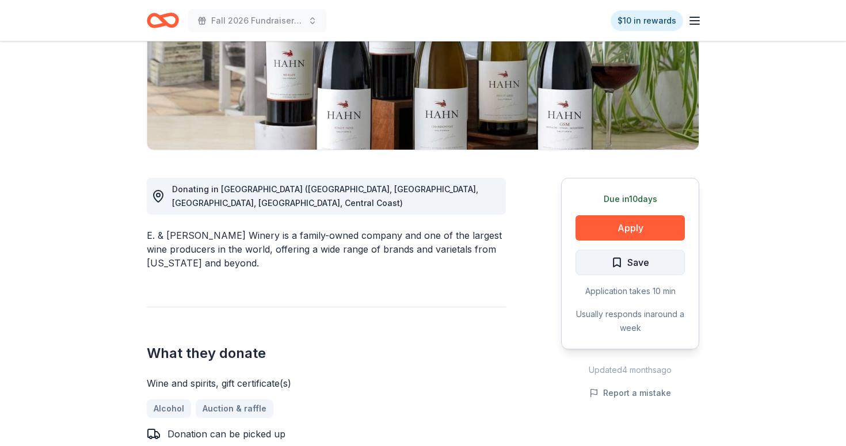
click at [658, 259] on button "Save" at bounding box center [630, 262] width 109 height 25
click at [650, 227] on button "Apply" at bounding box center [630, 227] width 109 height 25
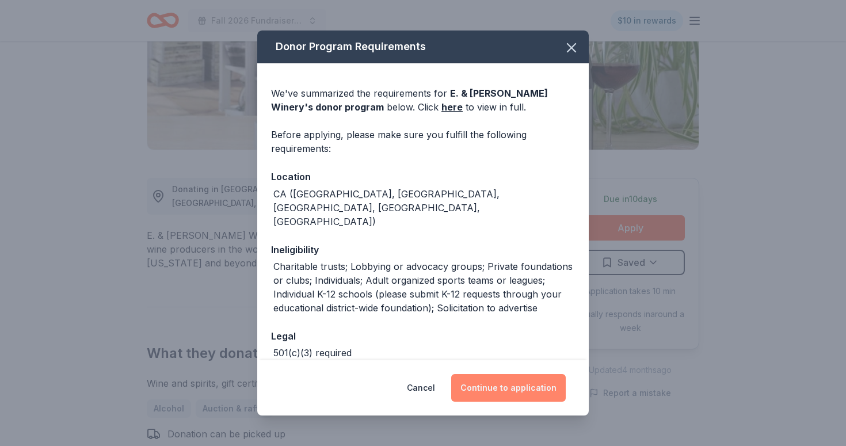
click at [505, 392] on button "Continue to application" at bounding box center [508, 388] width 115 height 28
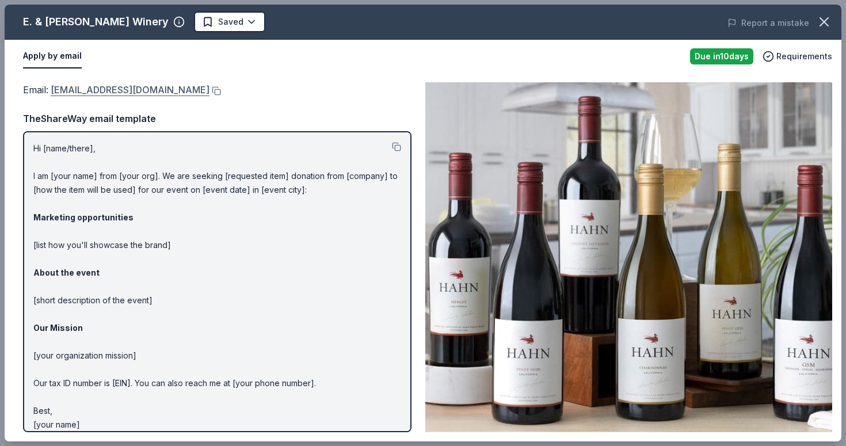
click at [176, 92] on link "[EMAIL_ADDRESS][DOMAIN_NAME]" at bounding box center [130, 89] width 159 height 15
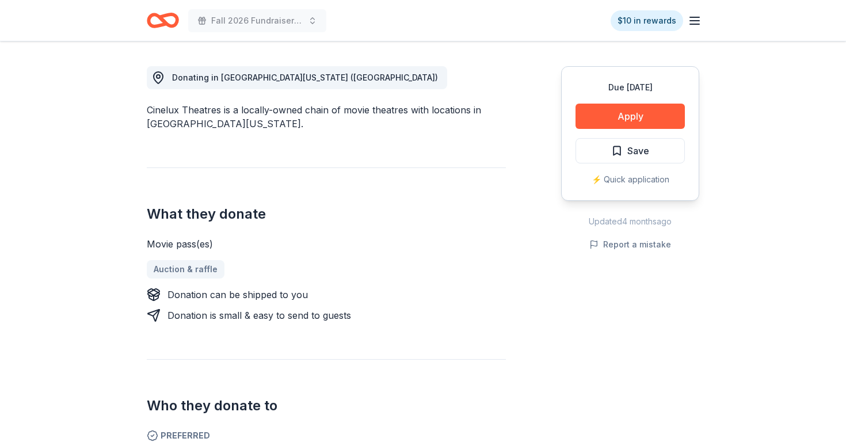
scroll to position [312, 0]
click at [627, 155] on span "Save" at bounding box center [630, 150] width 38 height 15
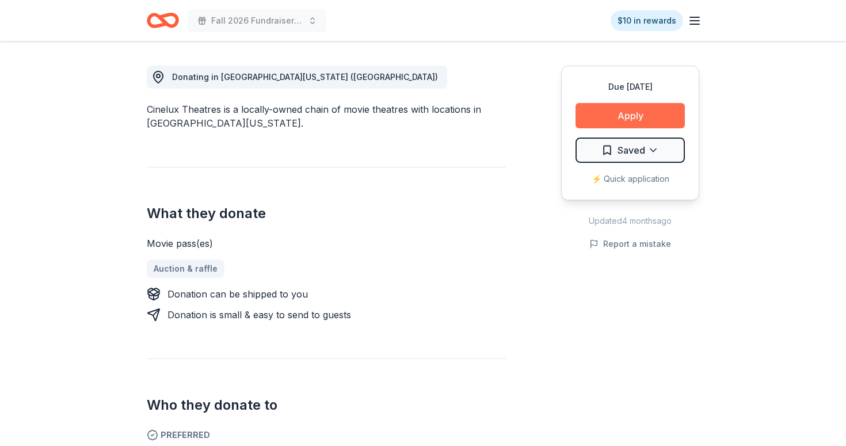
click at [645, 117] on button "Apply" at bounding box center [630, 115] width 109 height 25
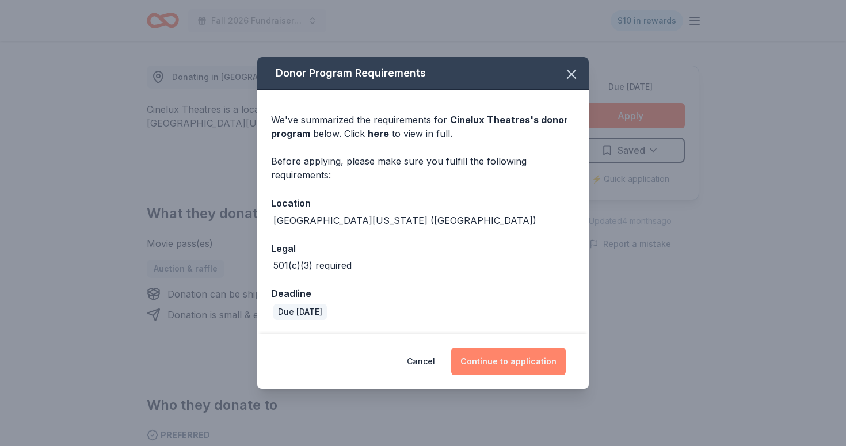
click at [489, 364] on button "Continue to application" at bounding box center [508, 362] width 115 height 28
